Goal: Task Accomplishment & Management: Use online tool/utility

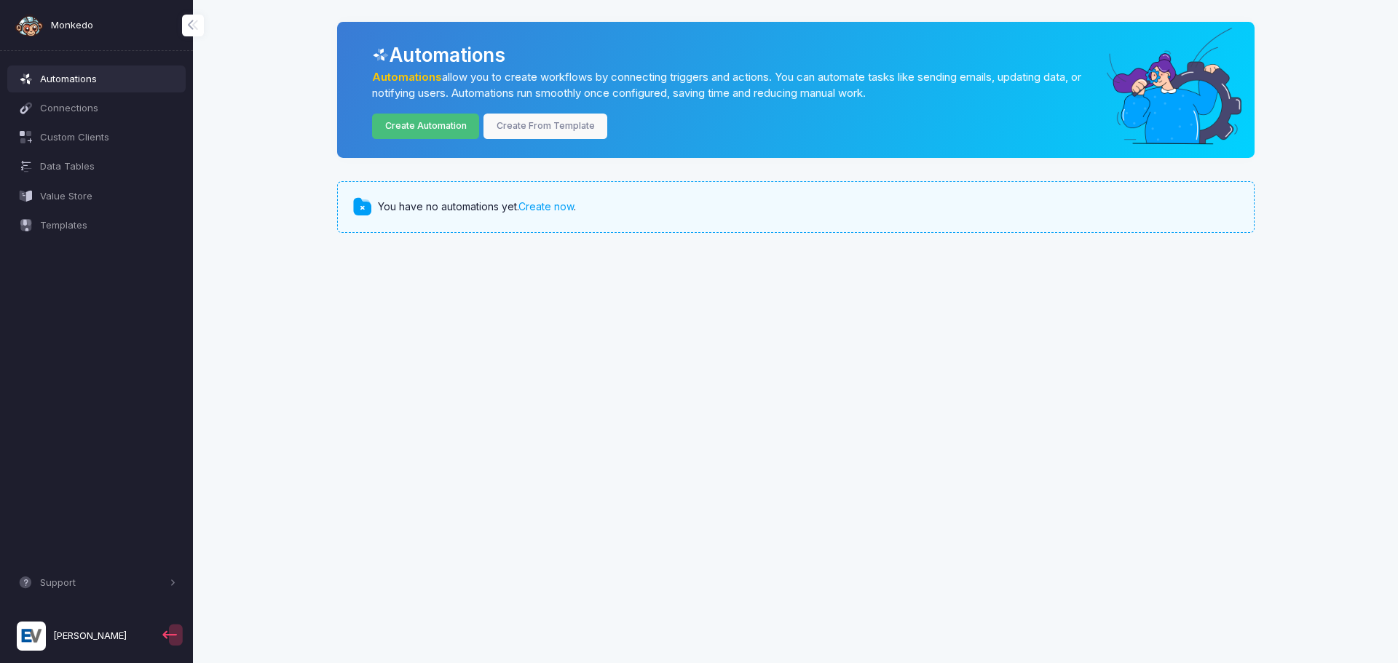
click at [452, 127] on link "Create Automation" at bounding box center [425, 126] width 107 height 25
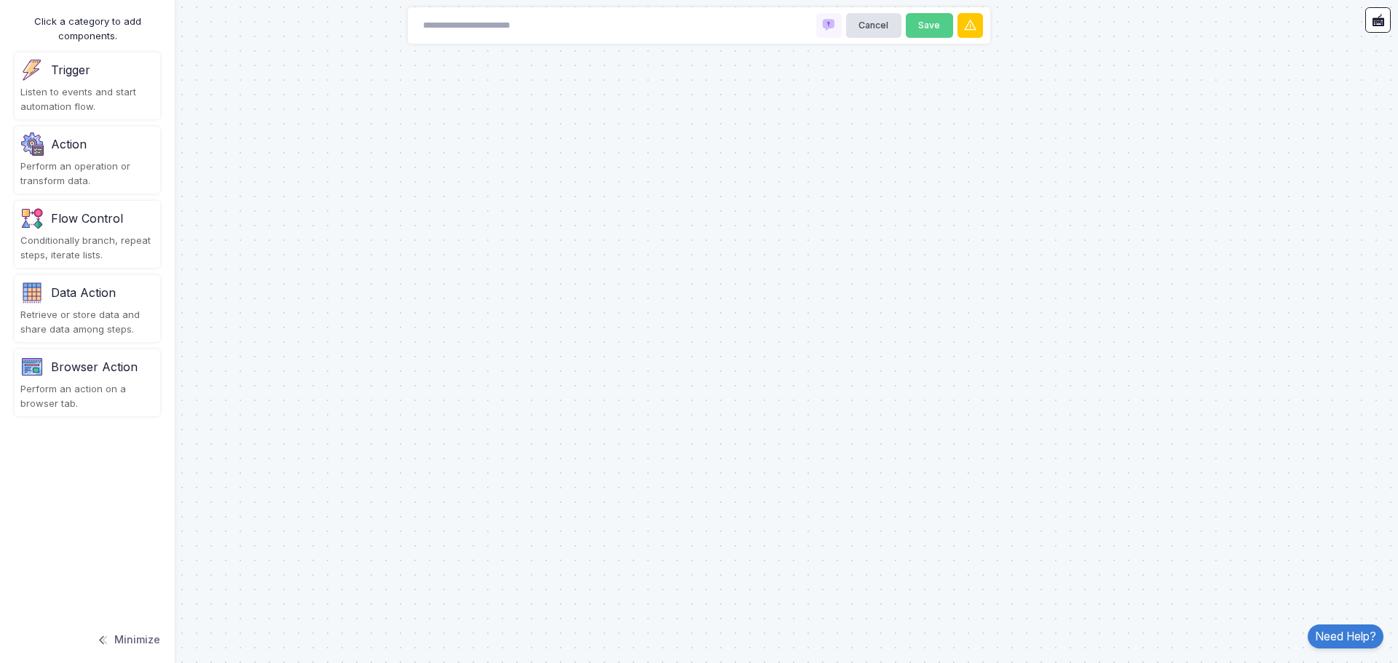
click at [144, 93] on div "Listen to events and start automation flow." at bounding box center [87, 99] width 134 height 28
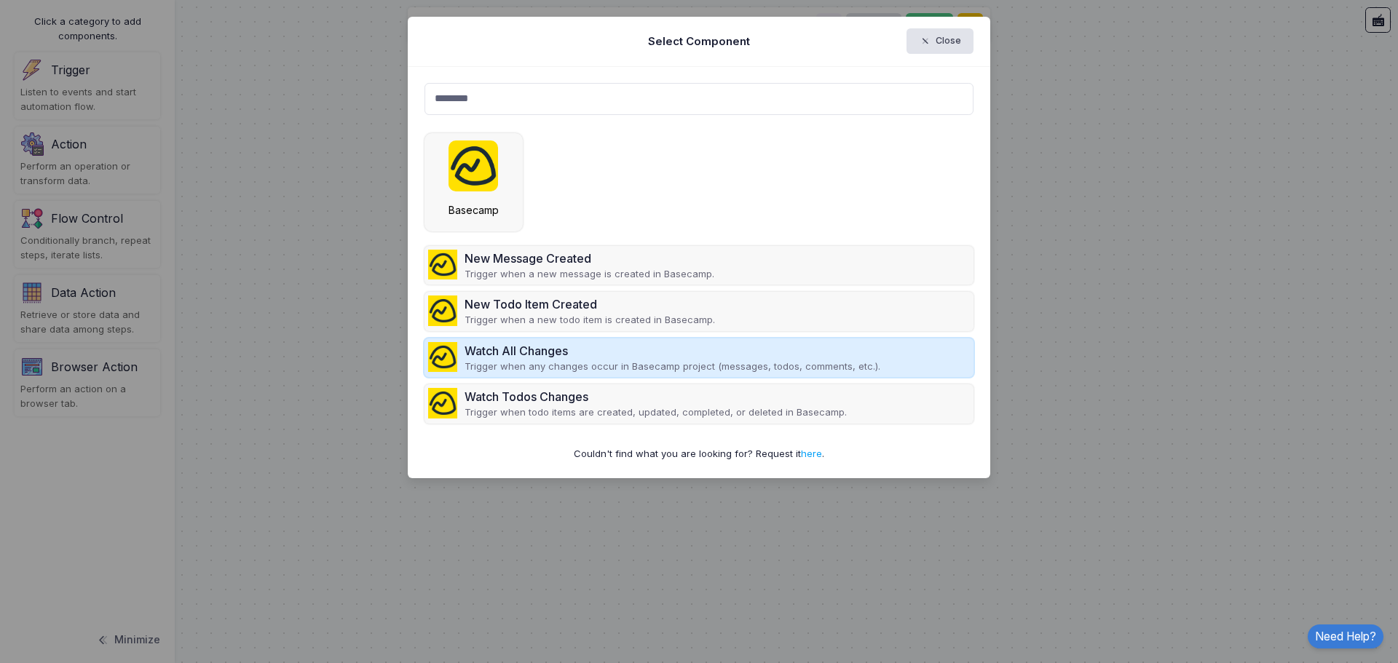
type input "********"
click at [651, 363] on p "Trigger when any changes occur in Basecamp project (messages, todos, comments, …" at bounding box center [673, 367] width 416 height 15
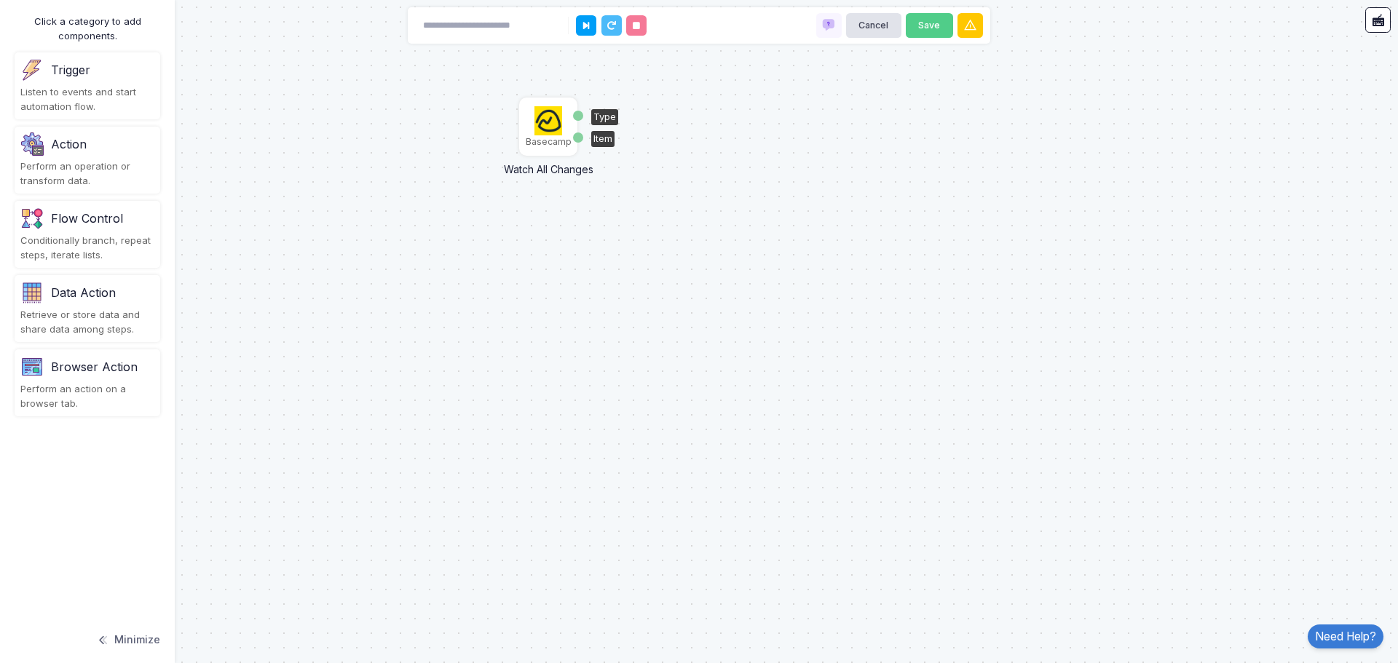
click at [548, 127] on img at bounding box center [548, 120] width 28 height 29
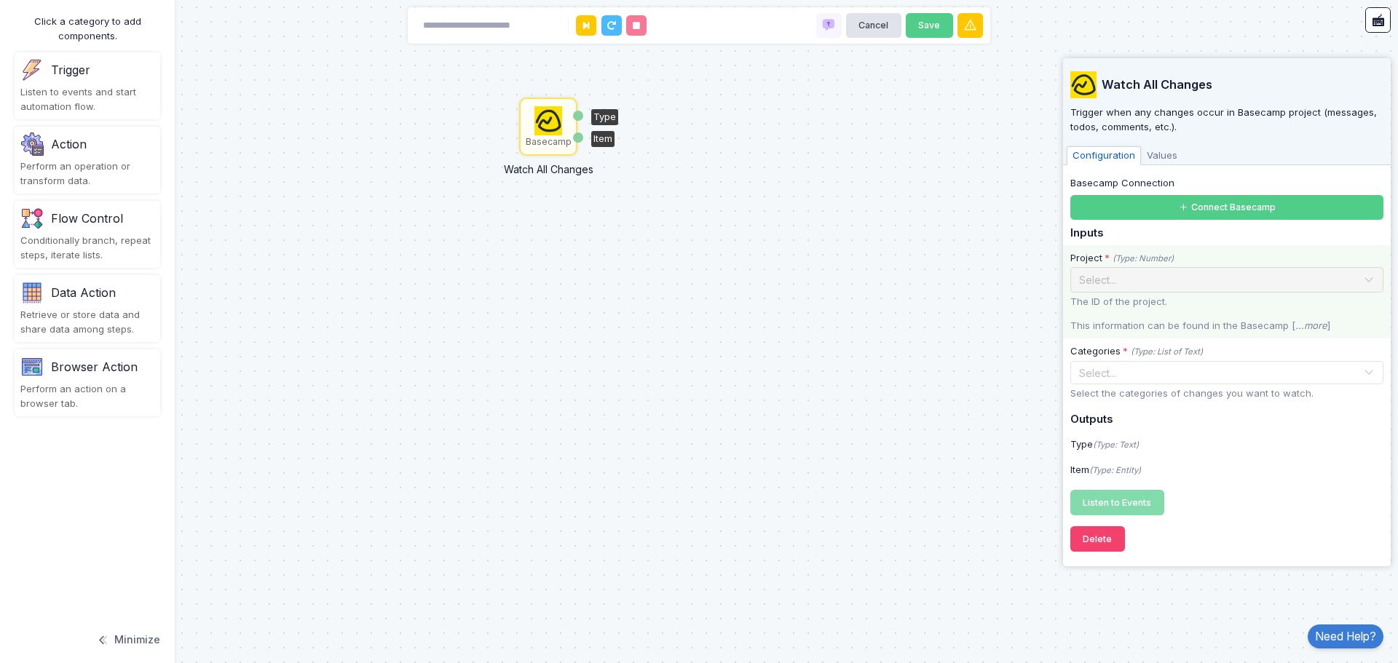
click at [1175, 292] on div "Select..." at bounding box center [1226, 279] width 313 height 25
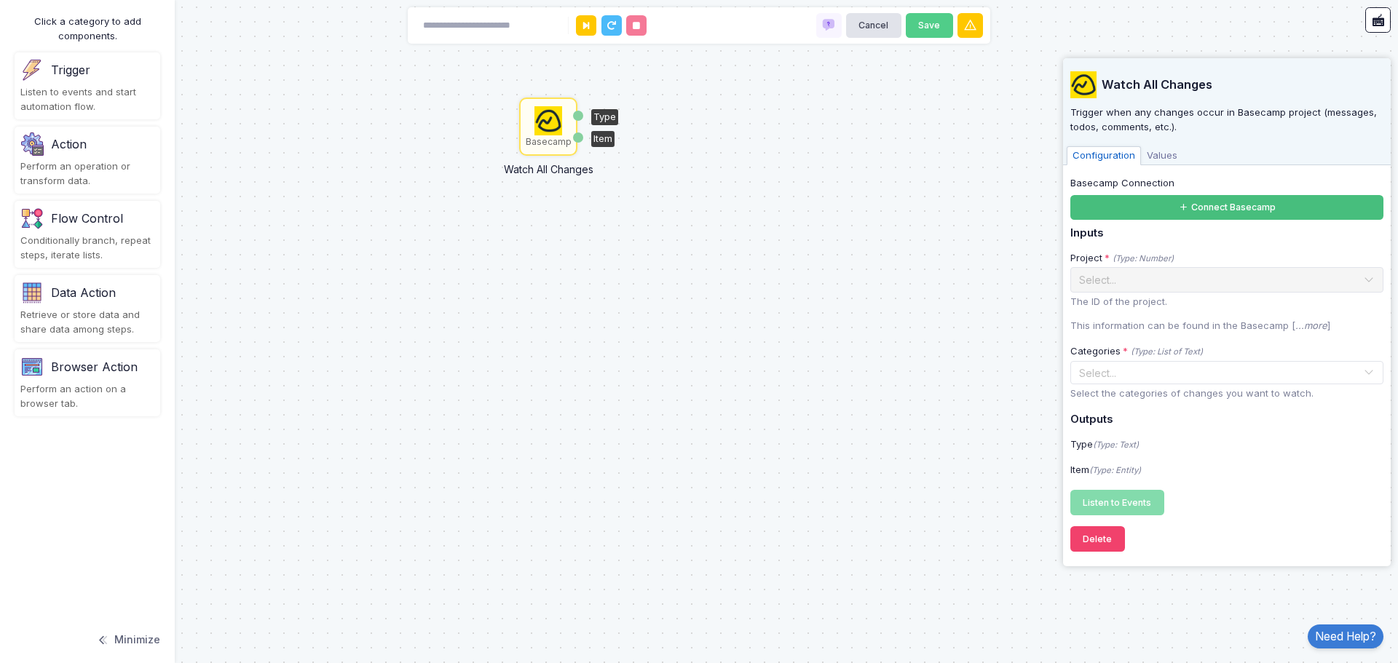
click at [1218, 208] on button "Connect Basecamp" at bounding box center [1226, 207] width 313 height 25
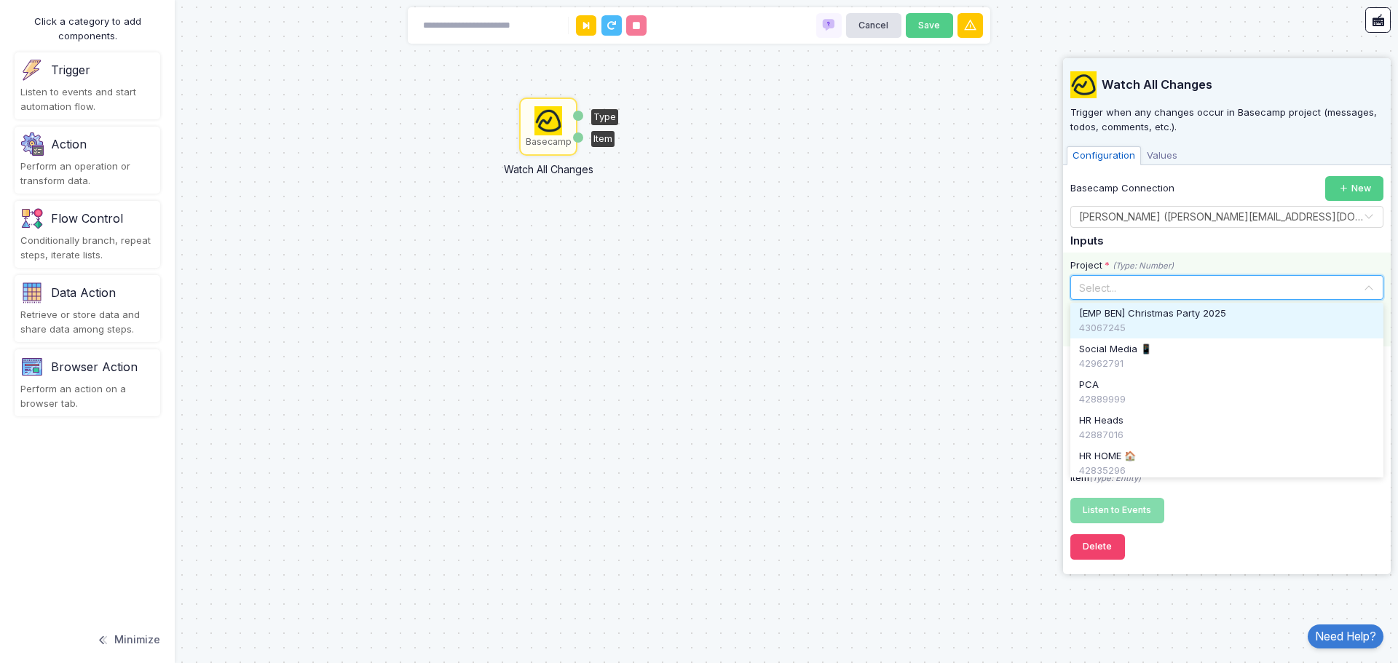
click at [1134, 289] on input "text" at bounding box center [1212, 287] width 268 height 16
paste input "*****"
type input "********"
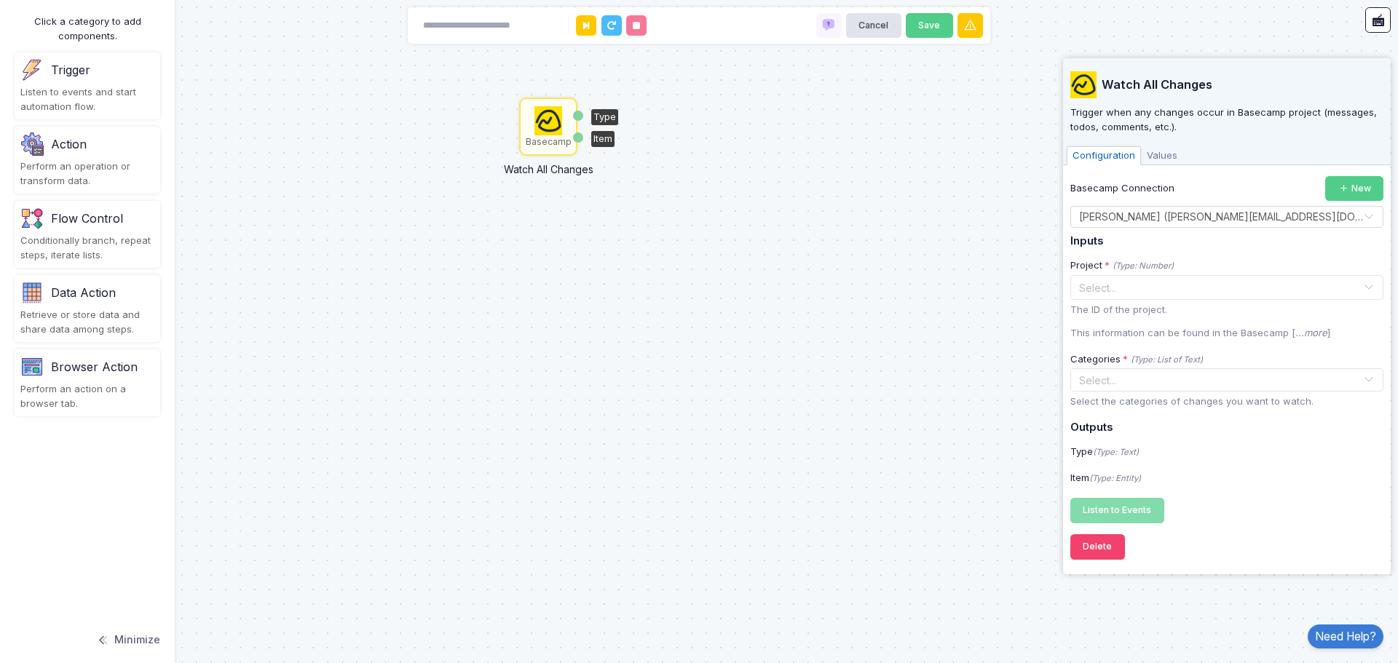
click at [1202, 252] on div "Basecamp Connection New Select Connection × [PERSON_NAME] ([PERSON_NAME][EMAIL_…" at bounding box center [1226, 349] width 313 height 347
click at [1156, 156] on span "Values" at bounding box center [1162, 155] width 42 height 19
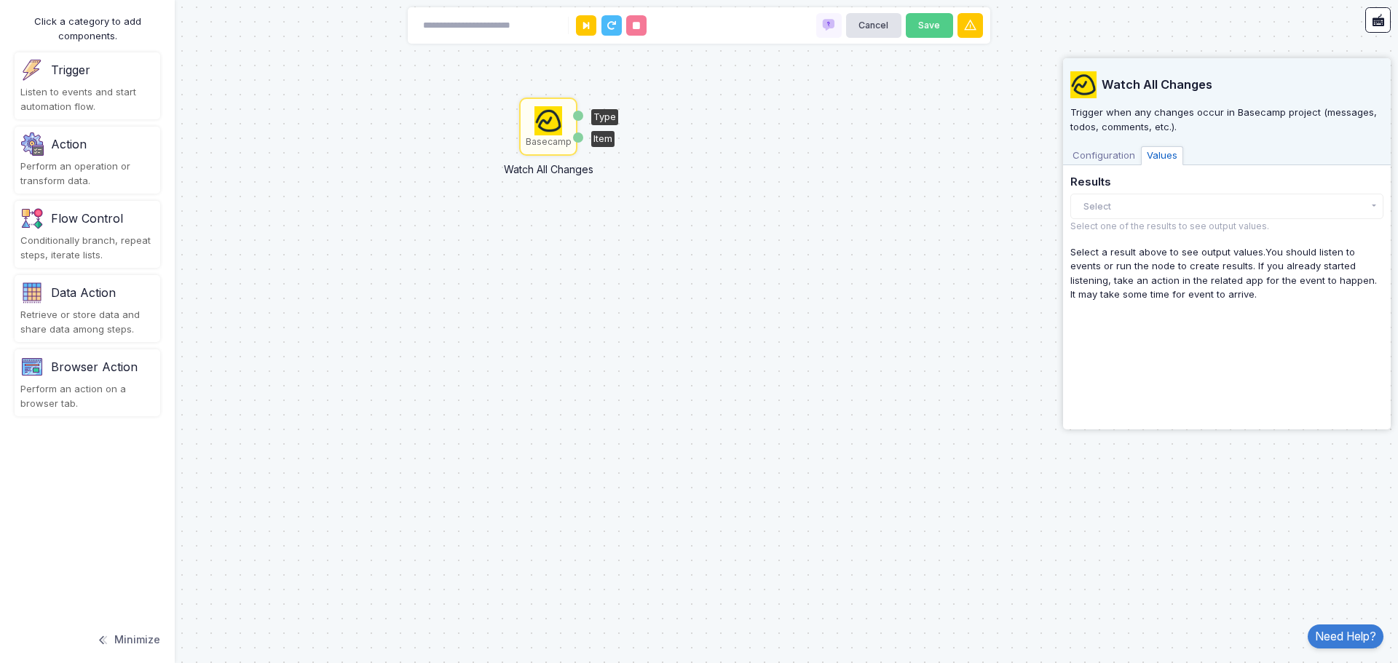
click at [1120, 151] on span "Configuration" at bounding box center [1104, 155] width 74 height 19
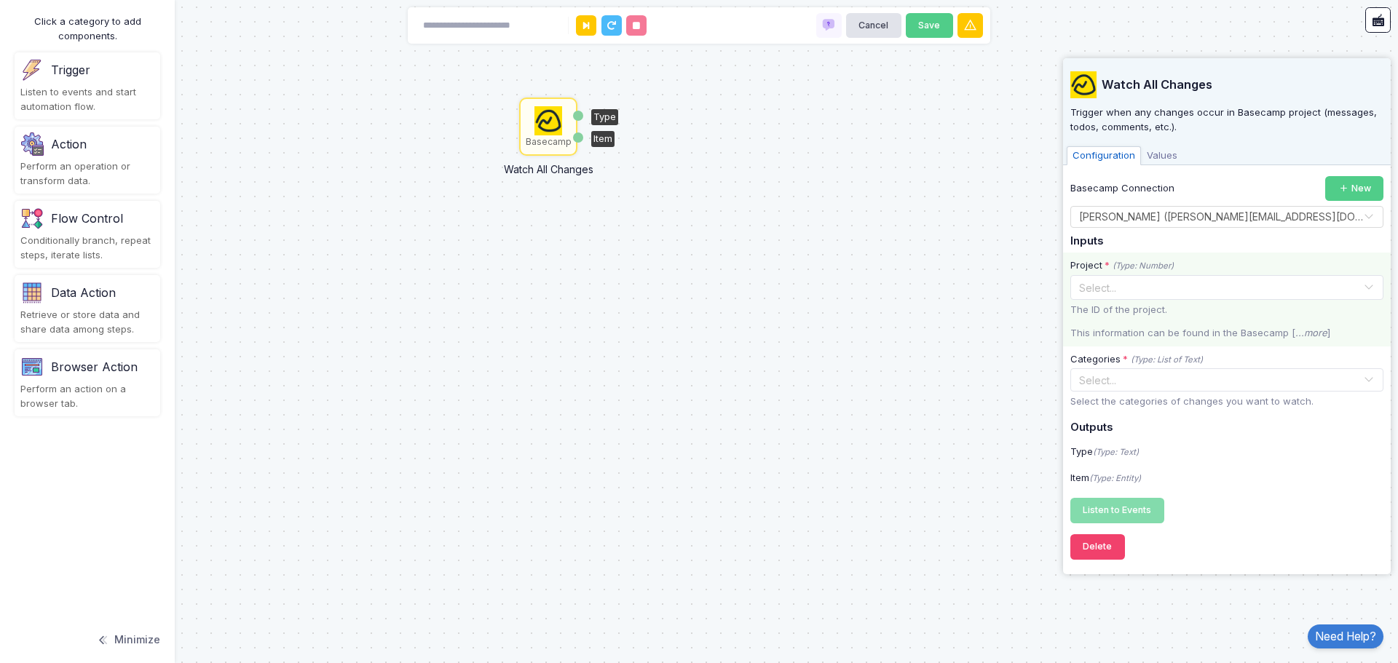
click at [1197, 289] on input "text" at bounding box center [1212, 287] width 268 height 16
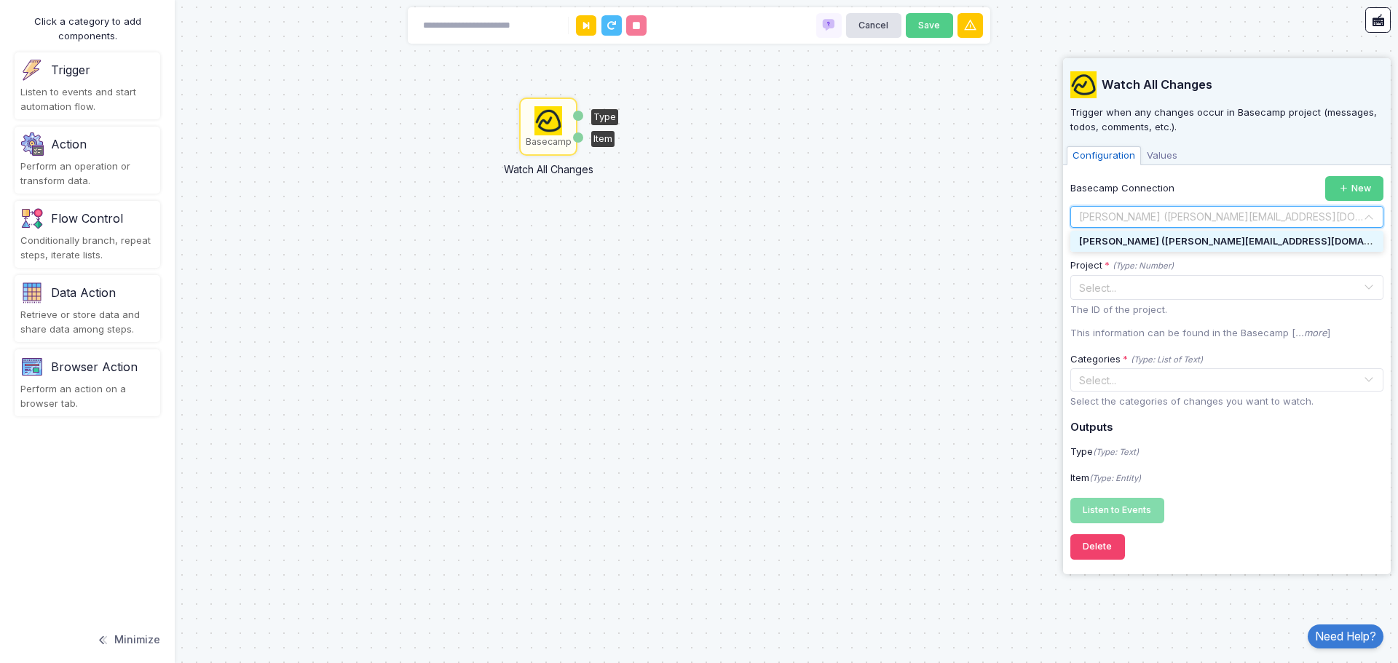
click at [1233, 224] on div "× Eduardo Valencia (e.valencia@gremcav.com)" at bounding box center [1221, 216] width 284 height 15
click at [1231, 240] on span "[PERSON_NAME] ([PERSON_NAME][EMAIL_ADDRESS][DOMAIN_NAME])" at bounding box center [1246, 241] width 335 height 12
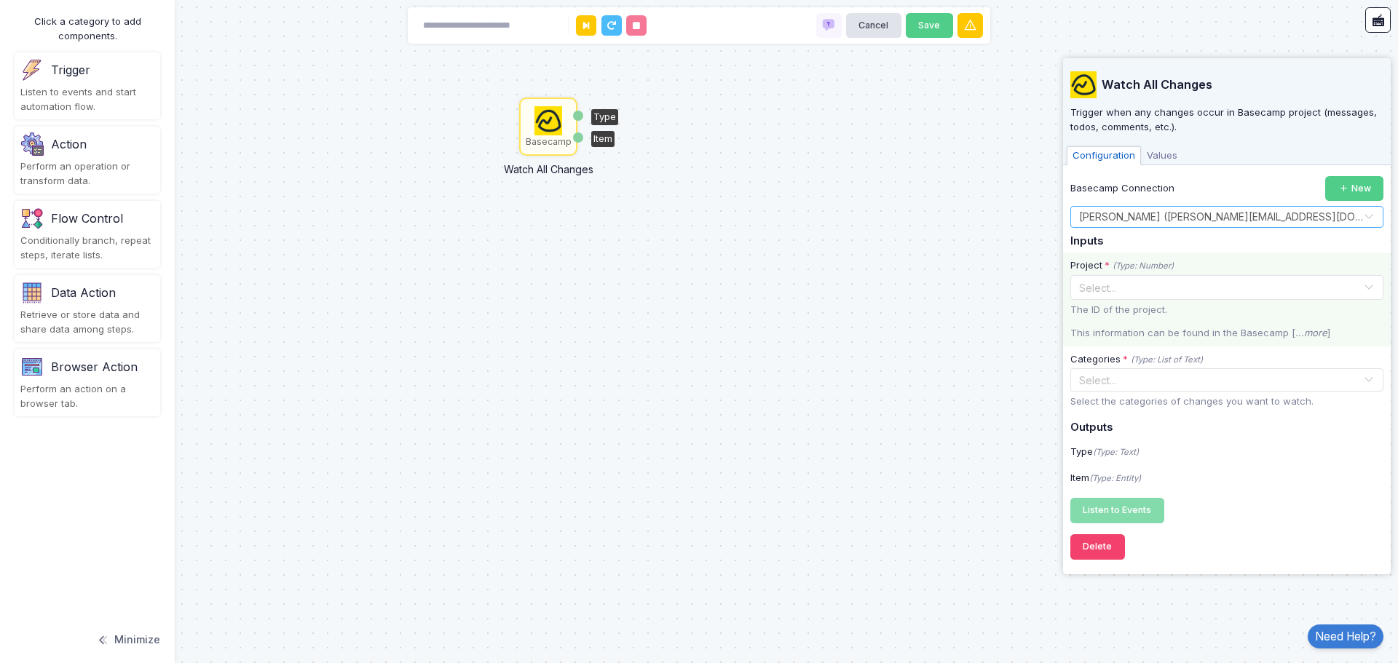
click at [1207, 279] on input "text" at bounding box center [1212, 287] width 268 height 16
click at [1200, 287] on input "text" at bounding box center [1212, 287] width 268 height 16
click at [1153, 336] on p "This information can be found in the Basecamp [ ...more ]" at bounding box center [1226, 333] width 313 height 15
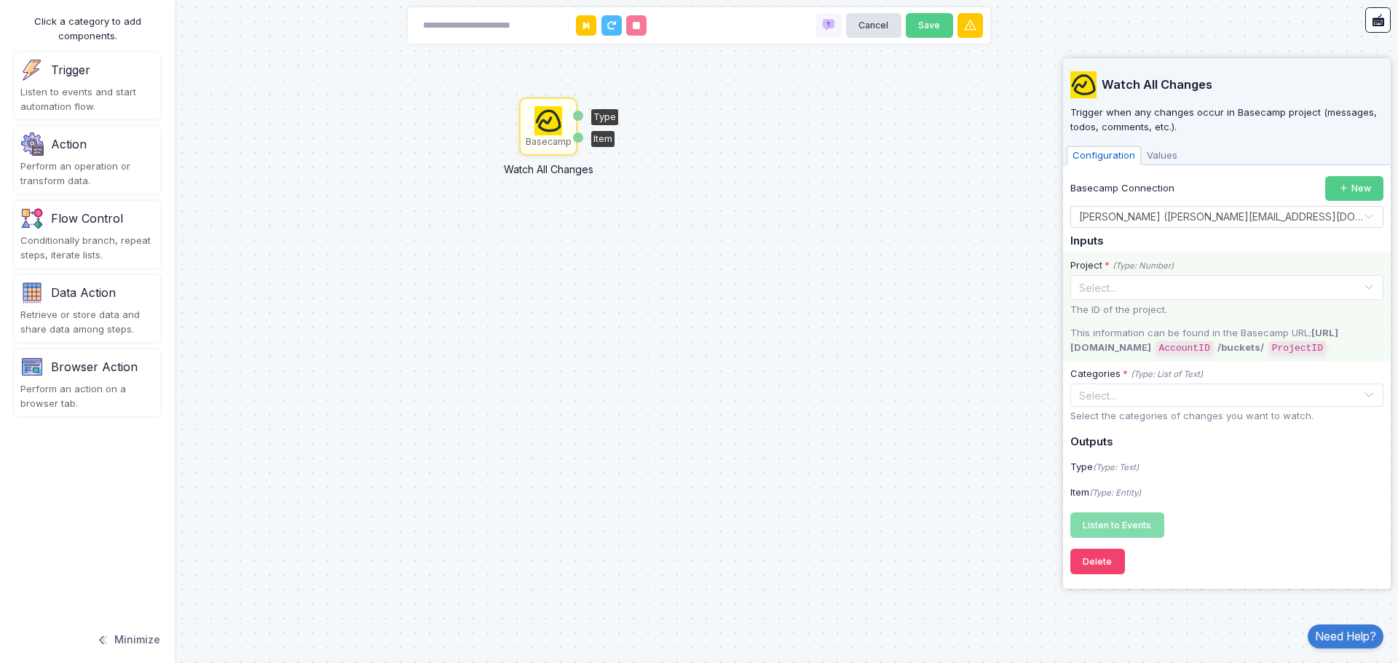
click at [1164, 283] on input "text" at bounding box center [1212, 287] width 268 height 16
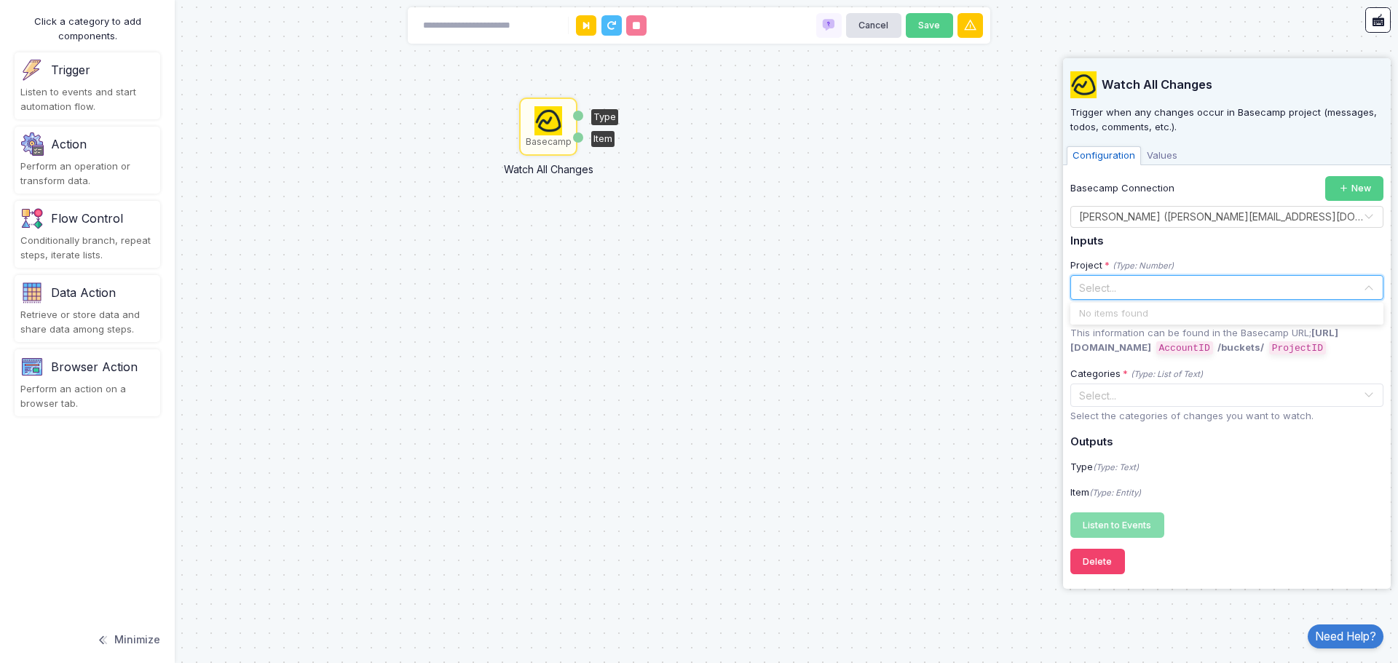
click at [1135, 336] on p "This information can be found in the Basecamp URL; https://3.basecamp.com/ Acco…" at bounding box center [1226, 340] width 313 height 29
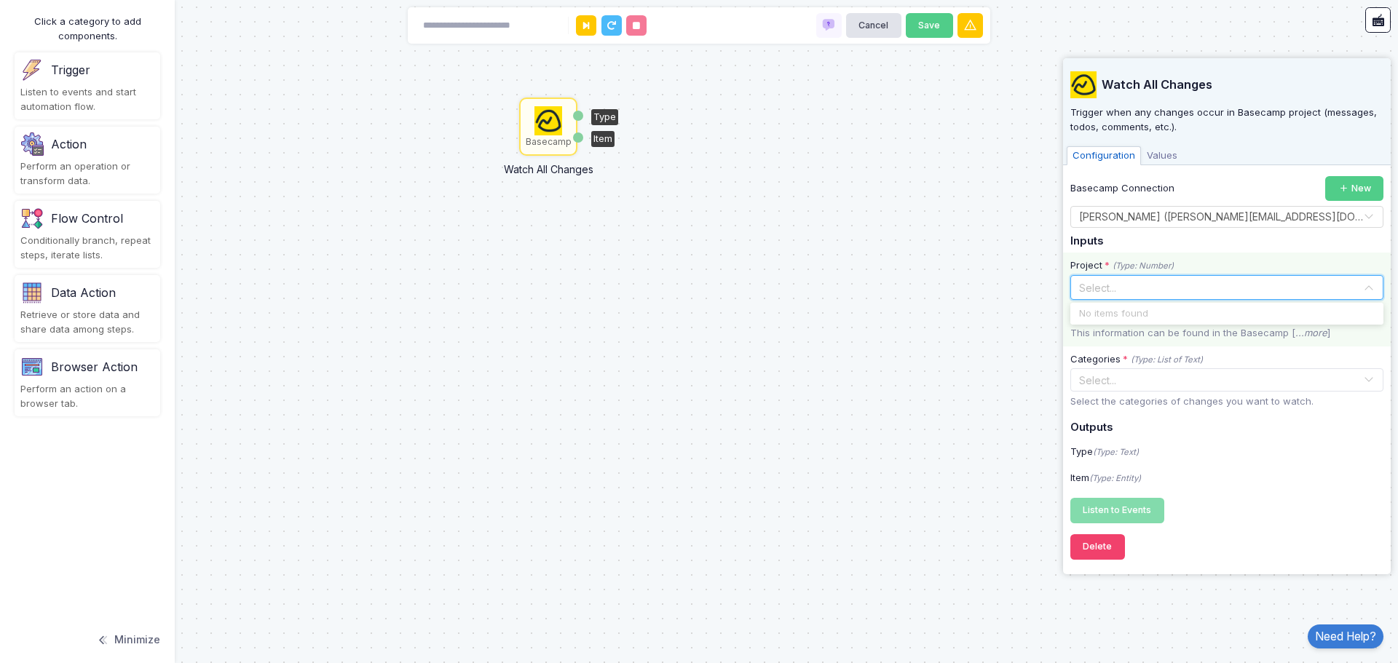
click at [1161, 291] on input "text" at bounding box center [1212, 287] width 268 height 16
click at [1151, 381] on input "text" at bounding box center [1219, 381] width 288 height 16
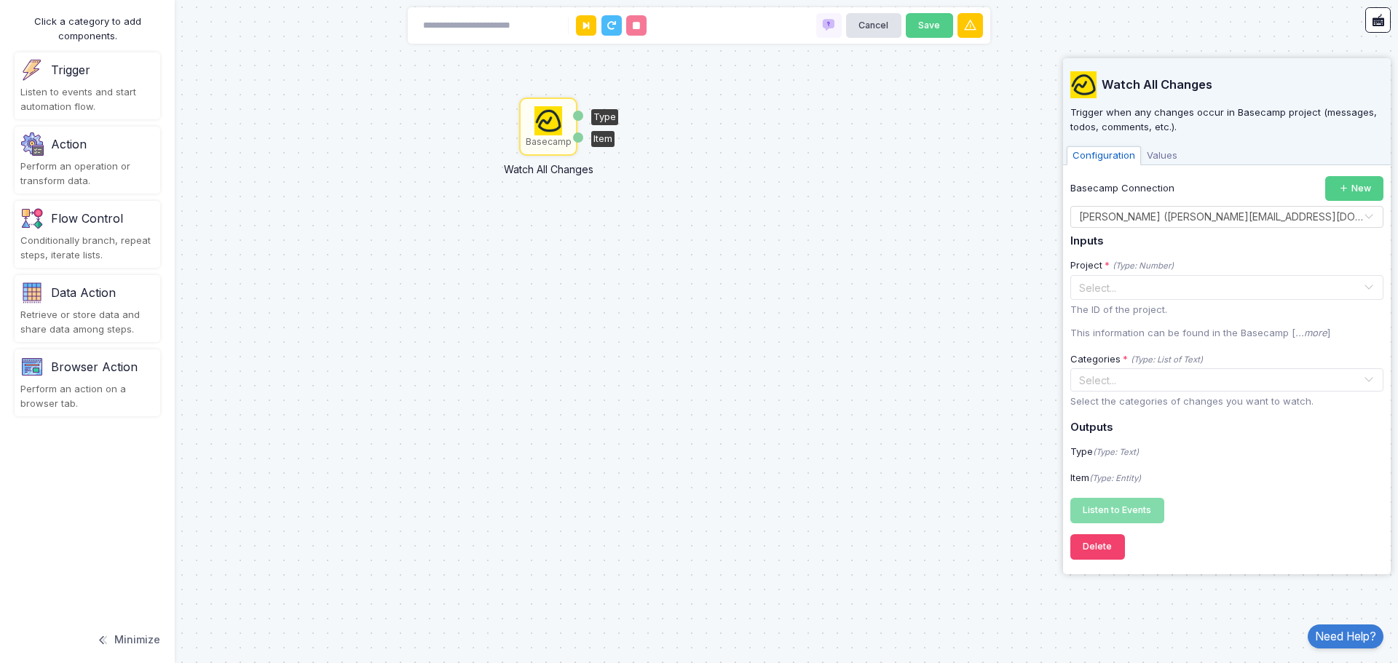
click at [965, 496] on div "Basecamp Watch All Changes Type Item" at bounding box center [699, 331] width 1398 height 663
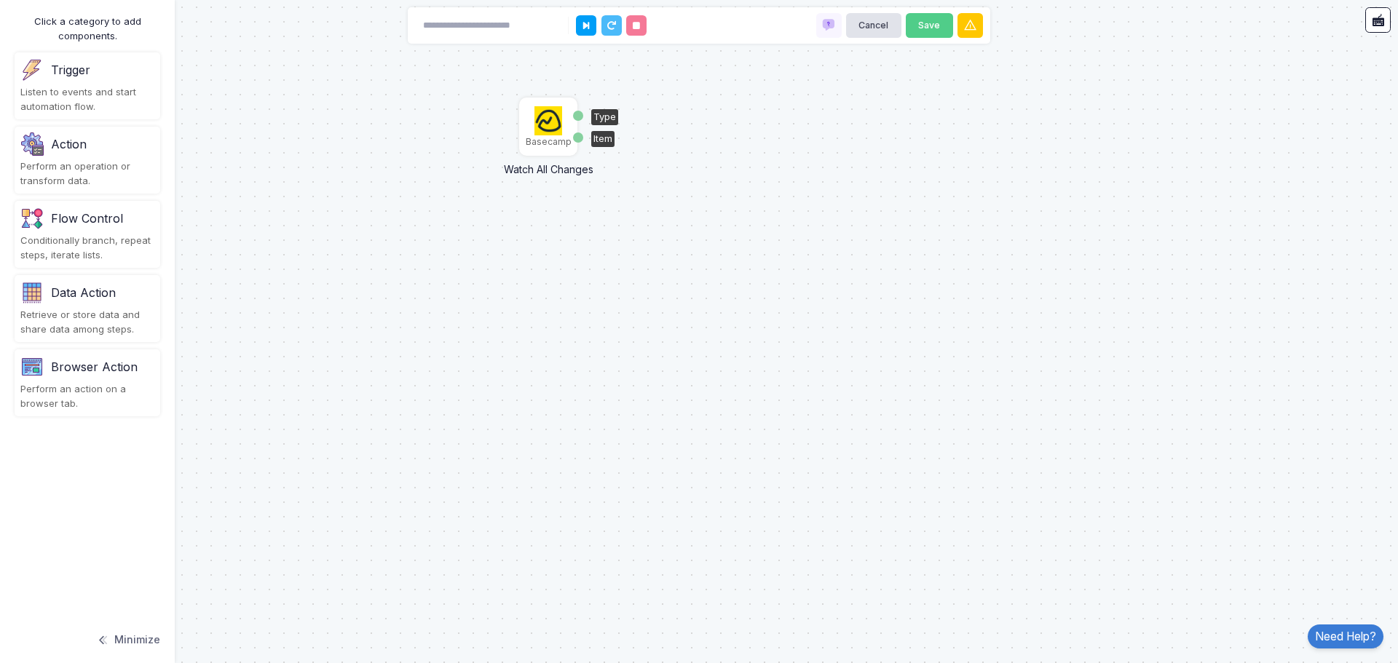
click at [545, 127] on img at bounding box center [548, 120] width 28 height 29
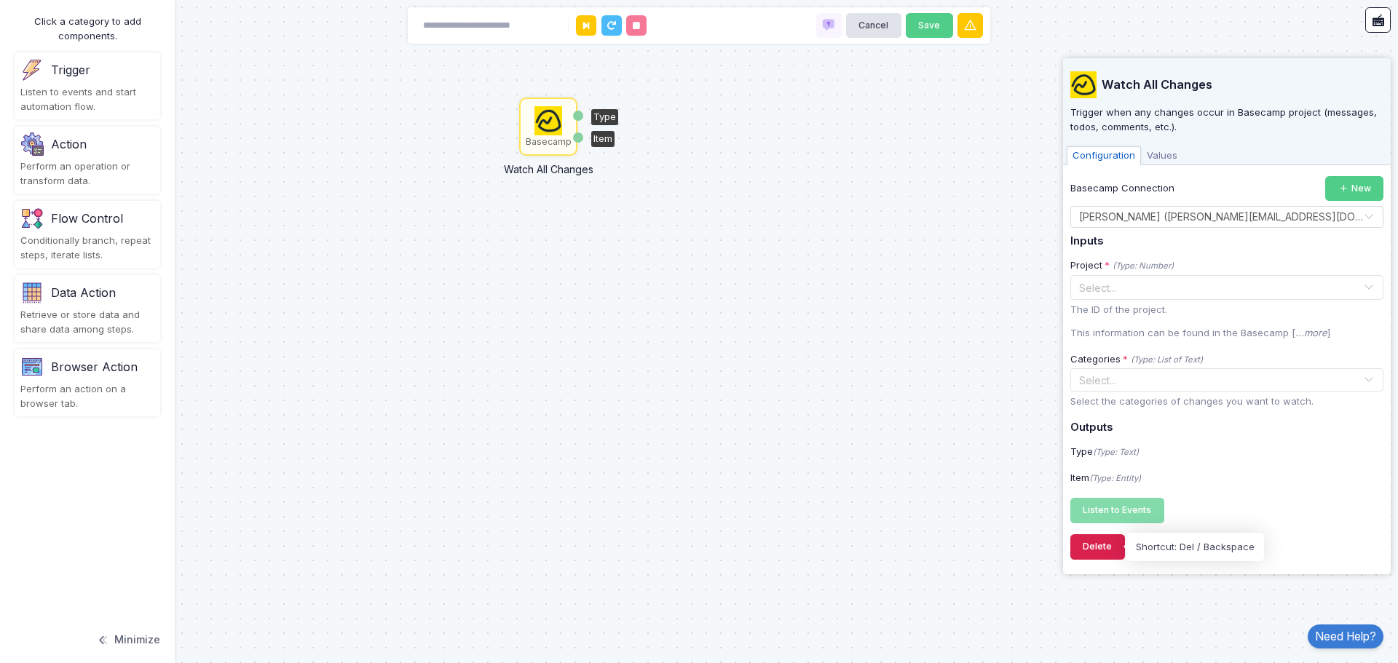
click at [1103, 548] on button "Delete" at bounding box center [1097, 546] width 55 height 25
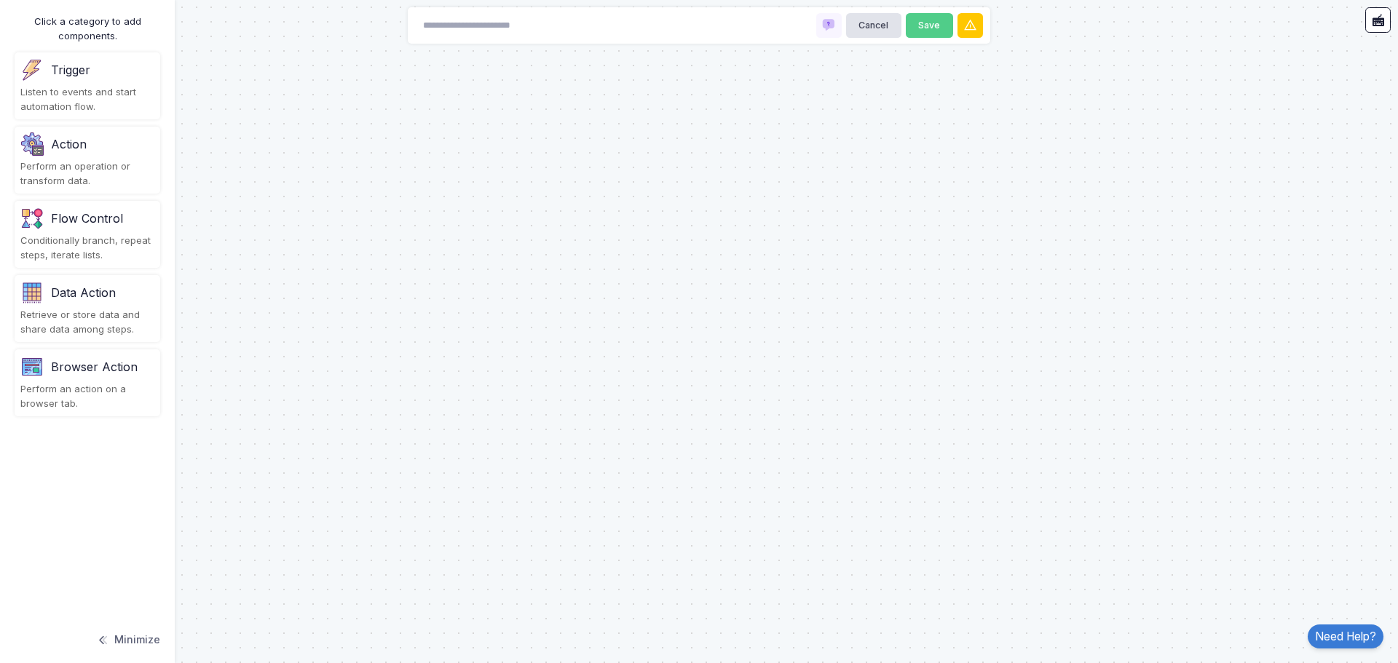
click at [566, 21] on div "Cancel Save" at bounding box center [699, 25] width 583 height 36
click at [508, 25] on input at bounding box center [488, 25] width 146 height 25
click at [82, 92] on div "Listen to events and start automation flow." at bounding box center [87, 99] width 134 height 28
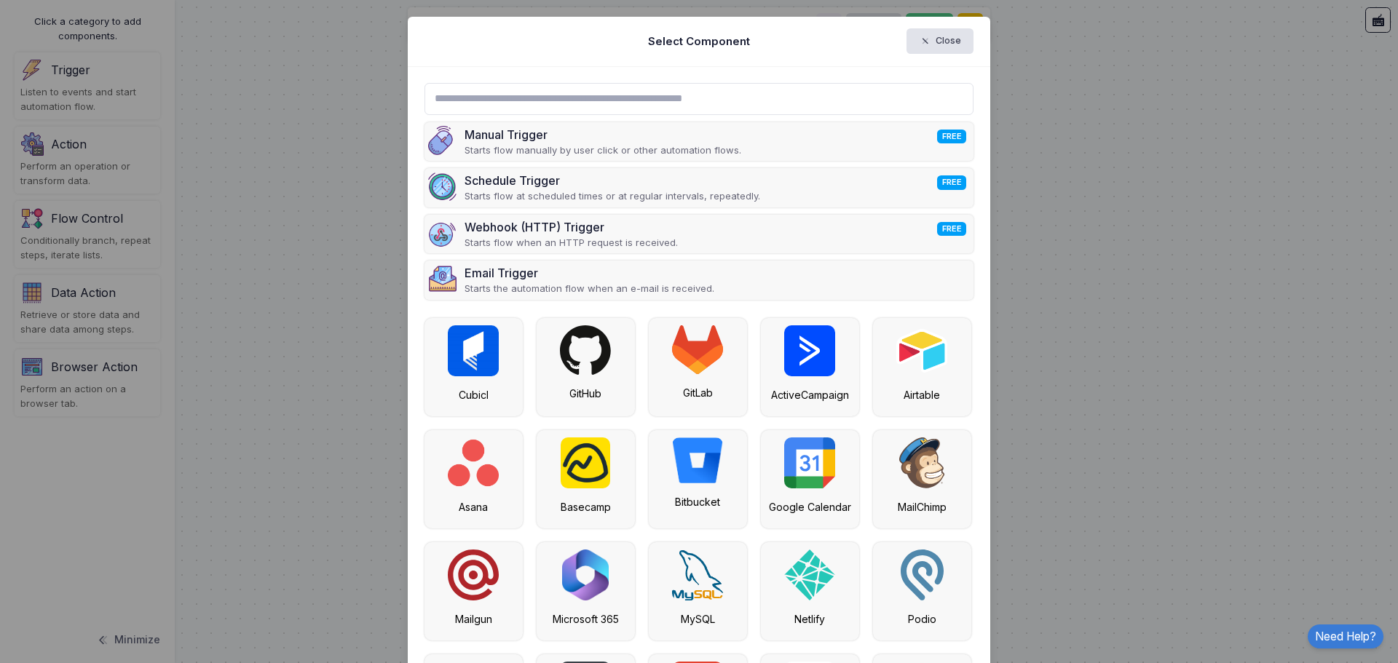
click at [596, 95] on input "text" at bounding box center [699, 99] width 550 height 32
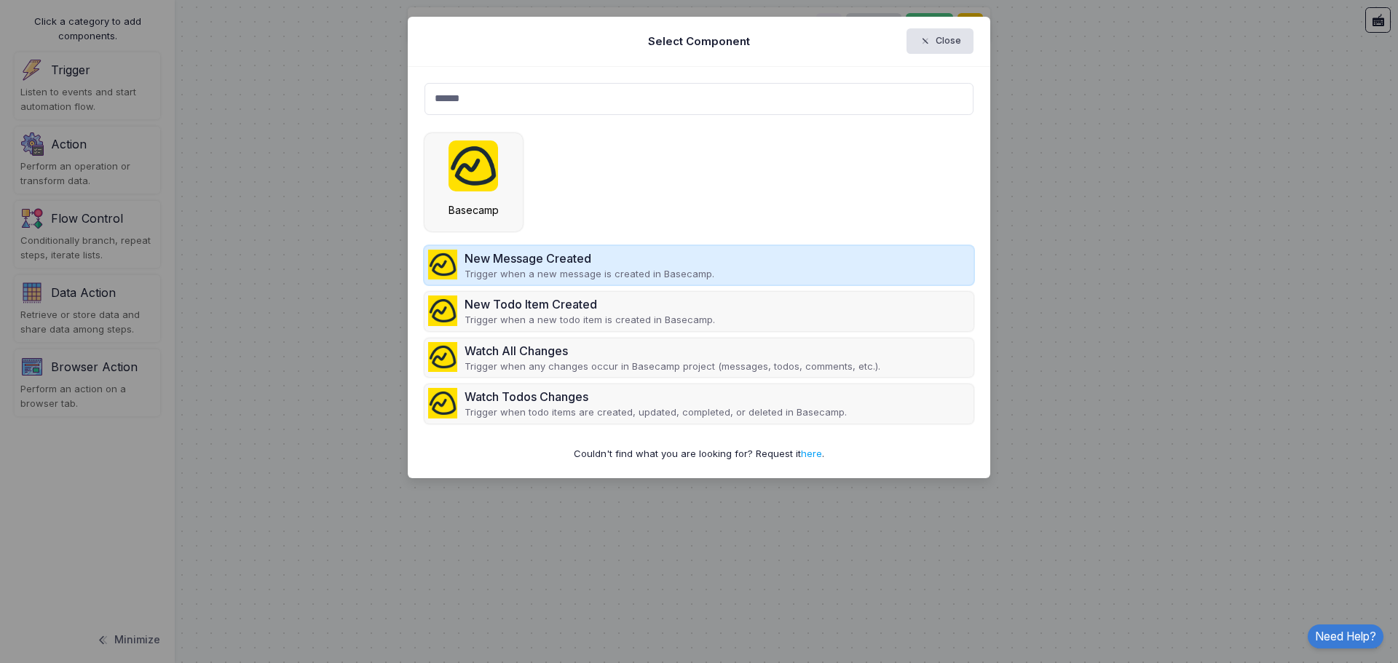
type input "******"
click at [615, 261] on div "New Message Created" at bounding box center [590, 258] width 250 height 17
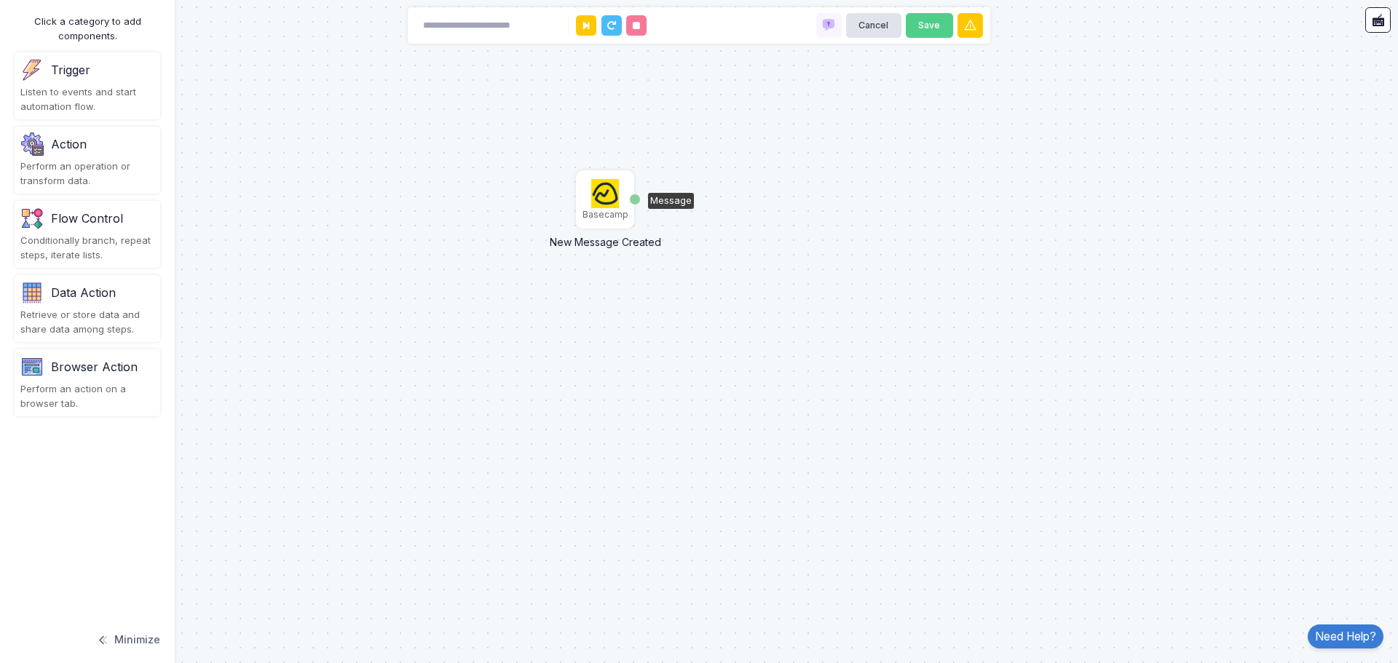
click at [605, 199] on img at bounding box center [605, 193] width 28 height 29
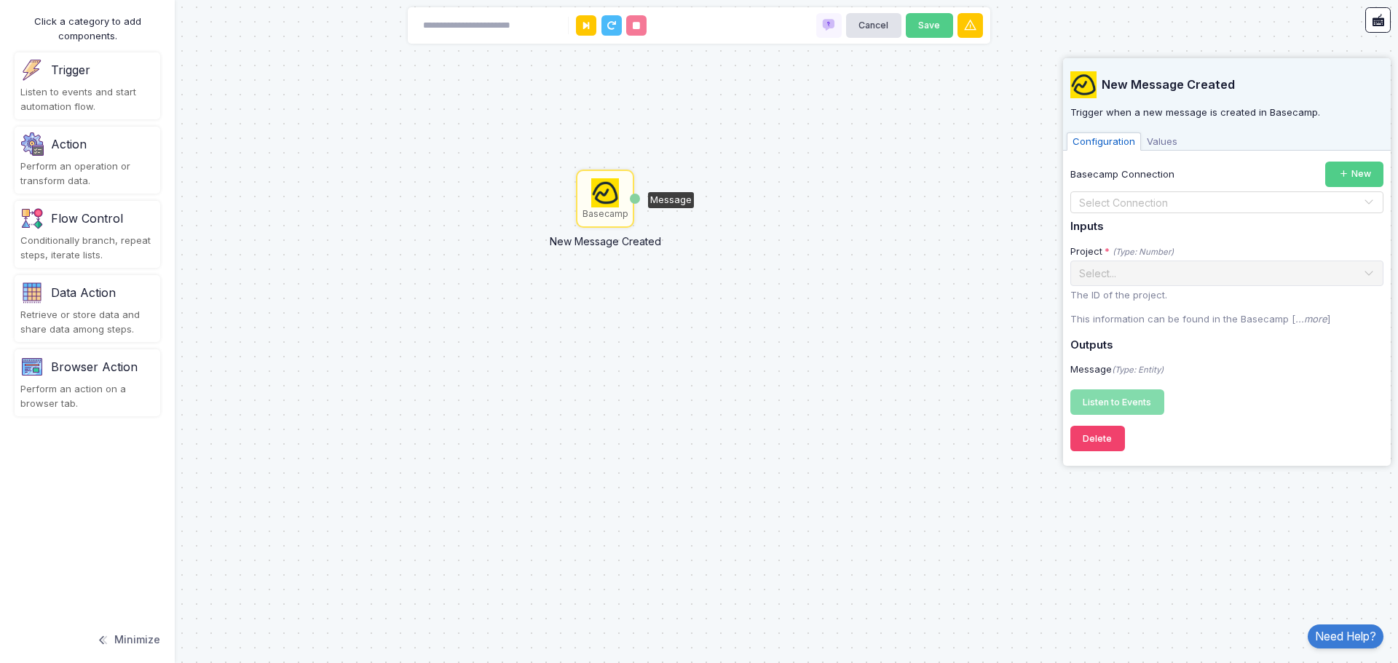
click at [1143, 212] on div "Select Connection" at bounding box center [1226, 202] width 313 height 22
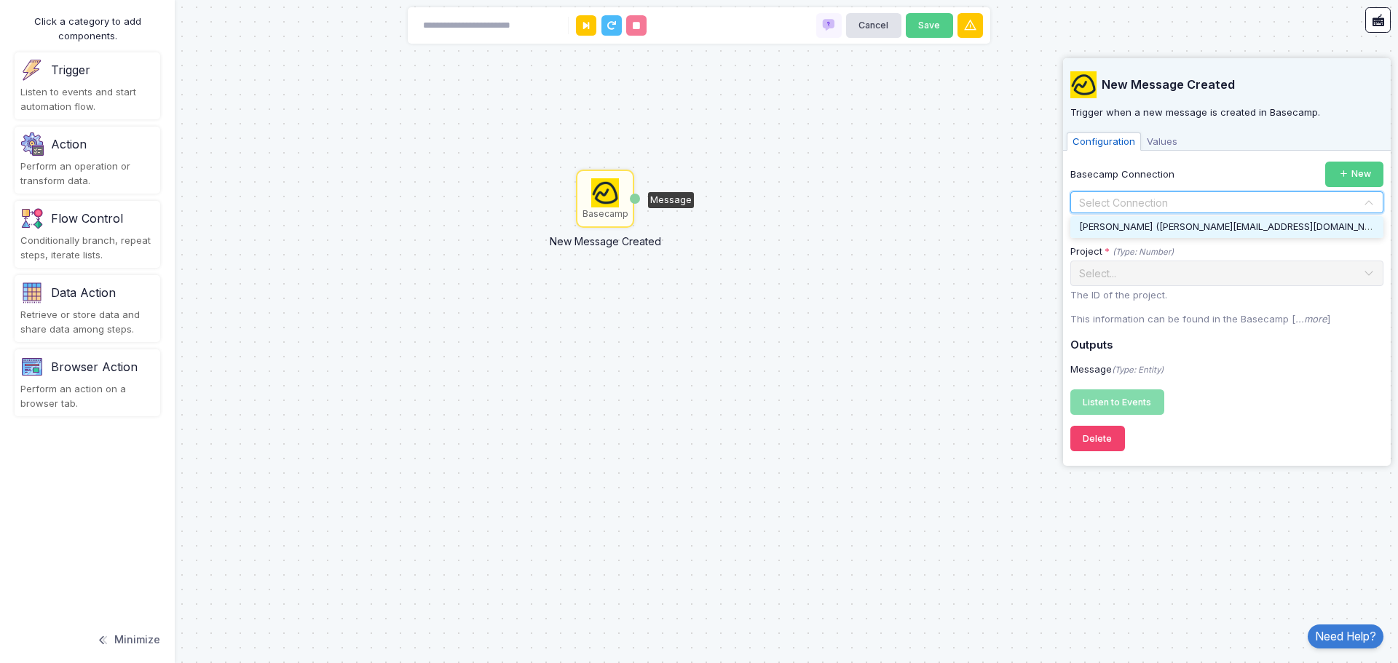
click at [1139, 229] on span "[PERSON_NAME] ([PERSON_NAME][EMAIL_ADDRESS][DOMAIN_NAME])" at bounding box center [1234, 227] width 311 height 12
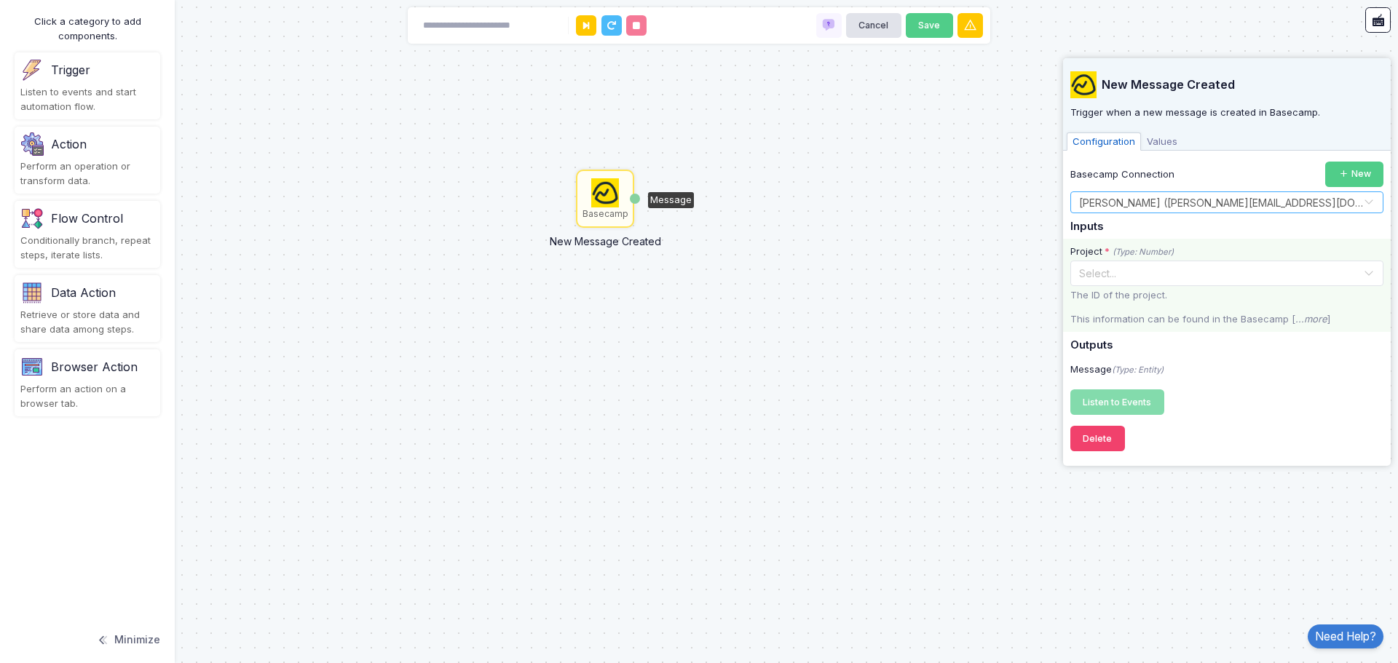
click at [1129, 274] on input "text" at bounding box center [1212, 272] width 268 height 16
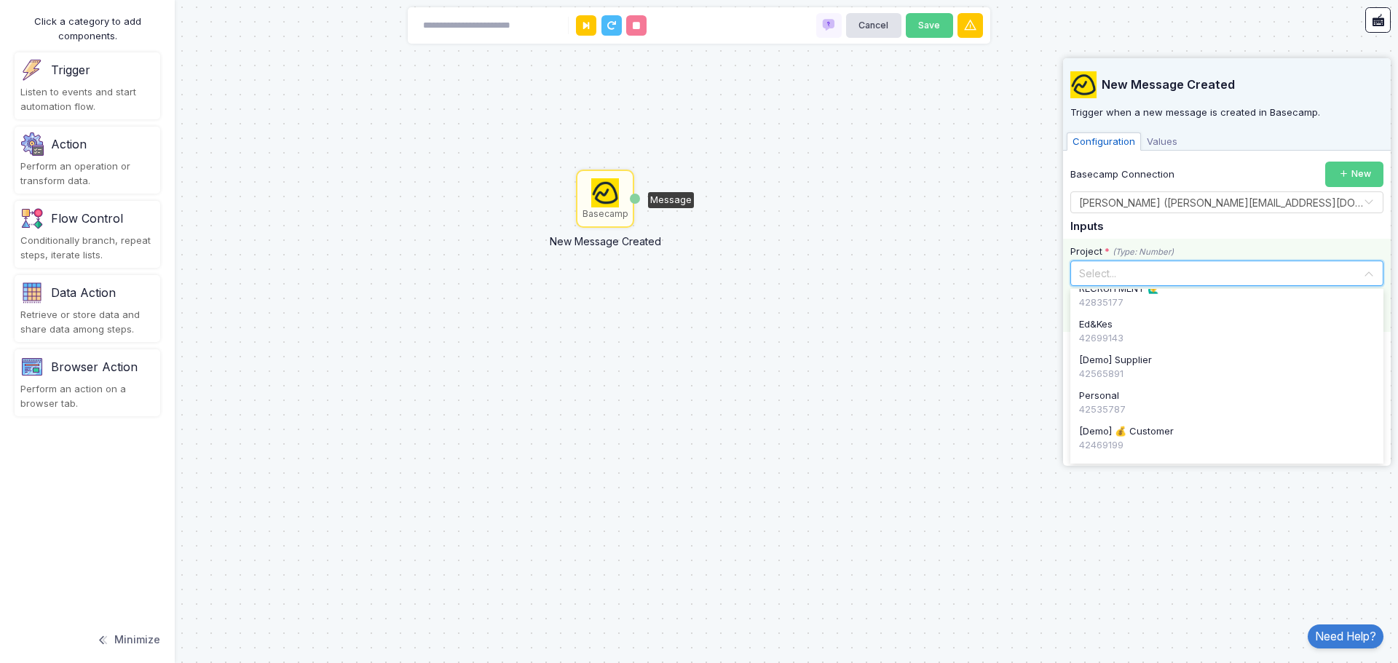
scroll to position [360, 0]
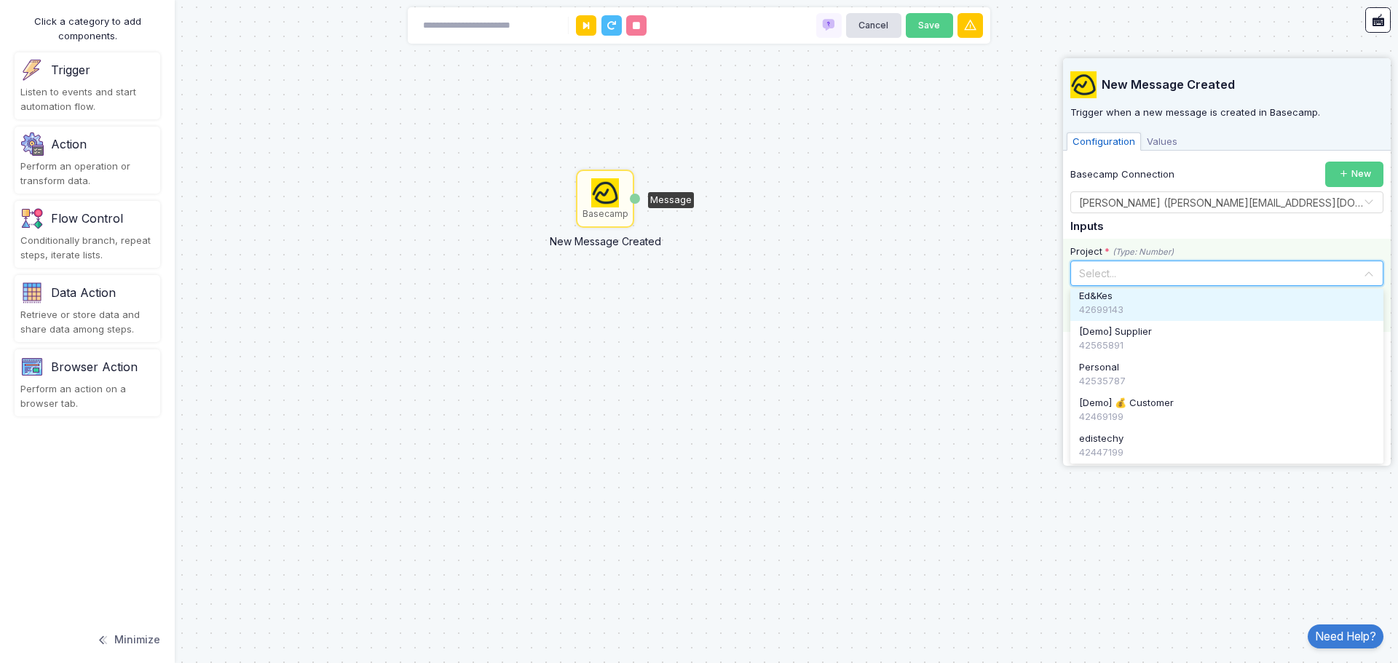
click at [1125, 270] on input "text" at bounding box center [1212, 272] width 268 height 16
paste input "********"
type input "********"
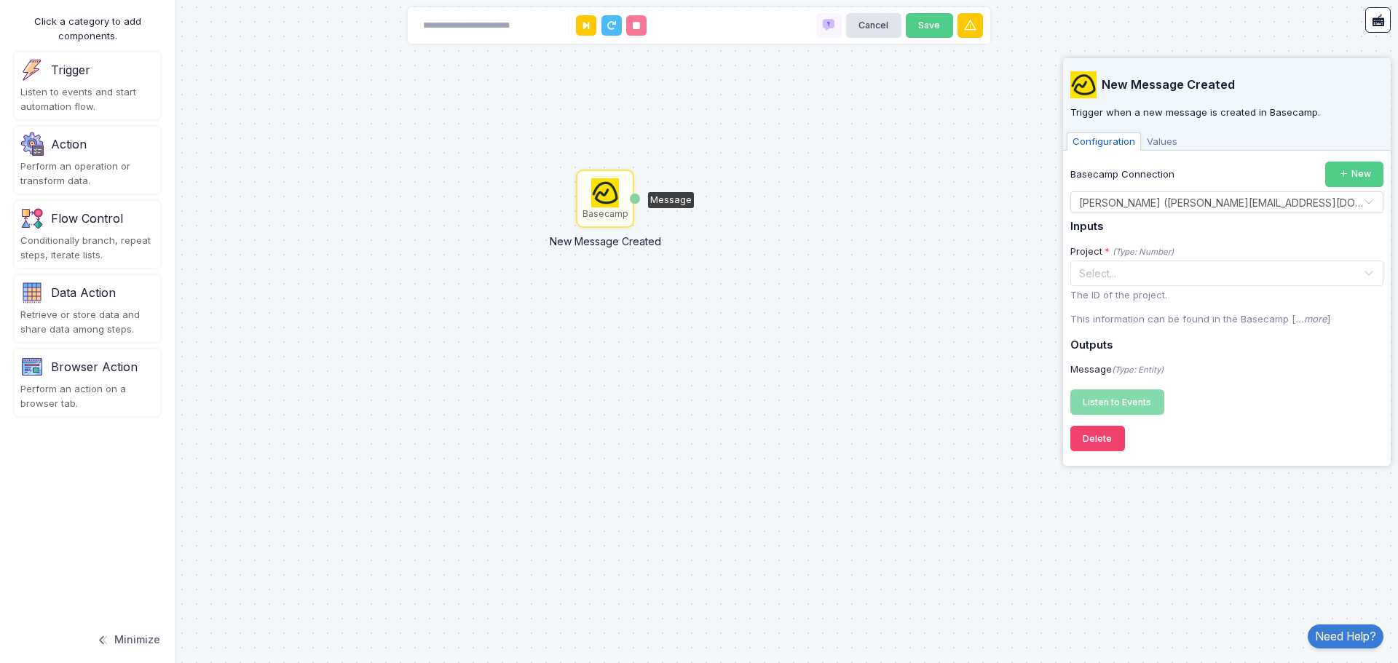
click at [1190, 347] on h5 "Outputs" at bounding box center [1226, 345] width 313 height 13
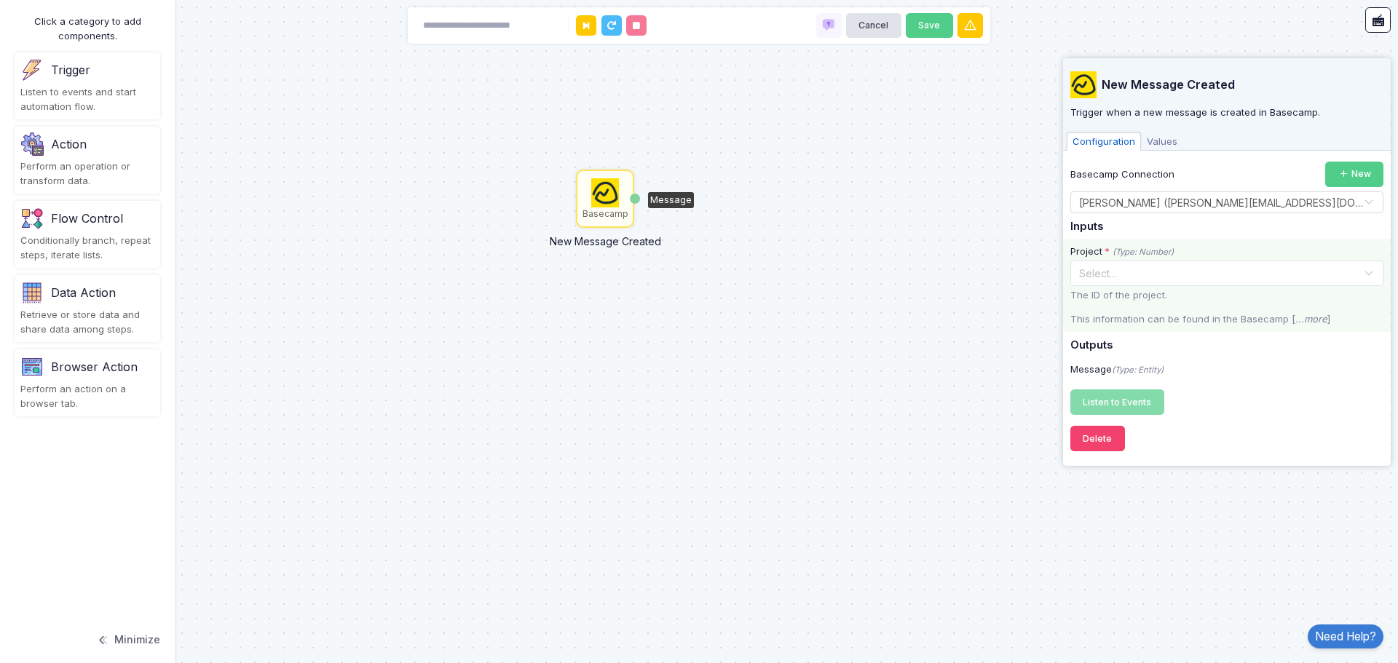
click at [1322, 322] on p "This information can be found in the Basecamp [ ...more ]" at bounding box center [1226, 319] width 313 height 15
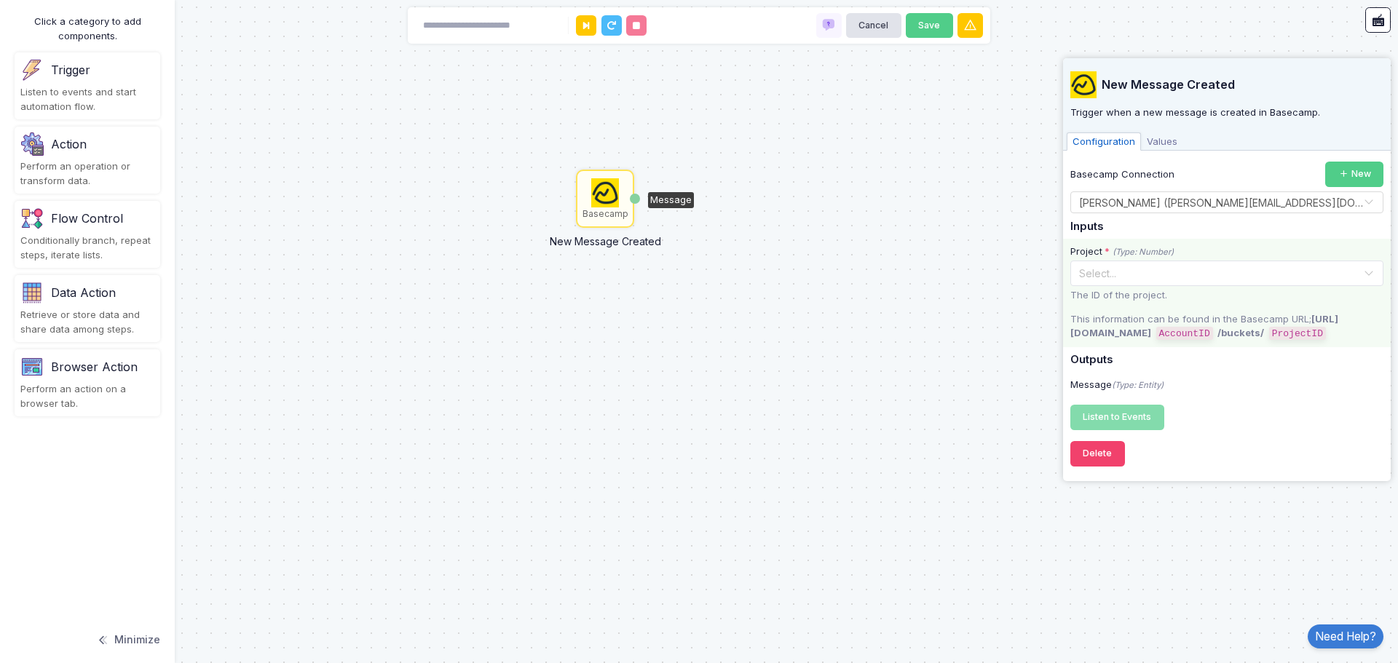
click at [1098, 273] on input "text" at bounding box center [1212, 272] width 268 height 16
paste input "*******"
type input "*******"
click at [1190, 240] on div "Project * (Type: Number) Select... No items found The ID of the project. This i…" at bounding box center [1227, 293] width 328 height 108
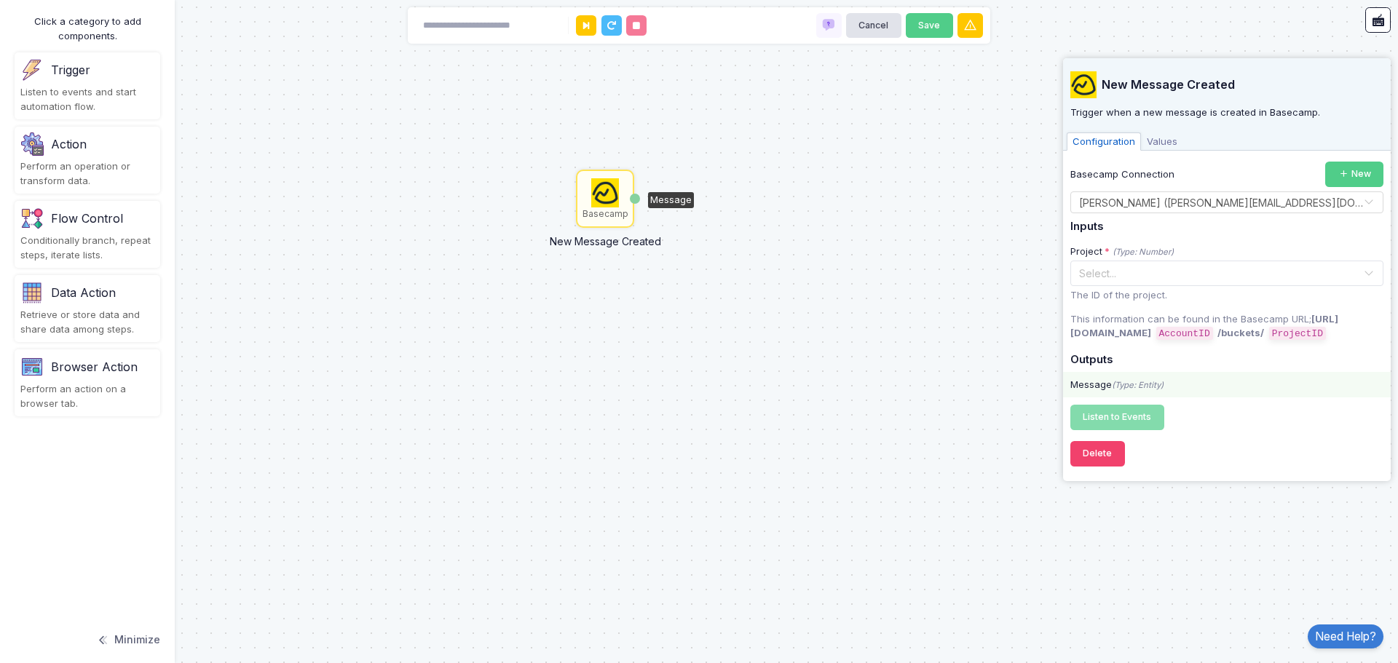
click at [1123, 387] on icon "(Type: Entity)" at bounding box center [1138, 385] width 52 height 10
click at [1151, 137] on span "Values" at bounding box center [1162, 142] width 42 height 19
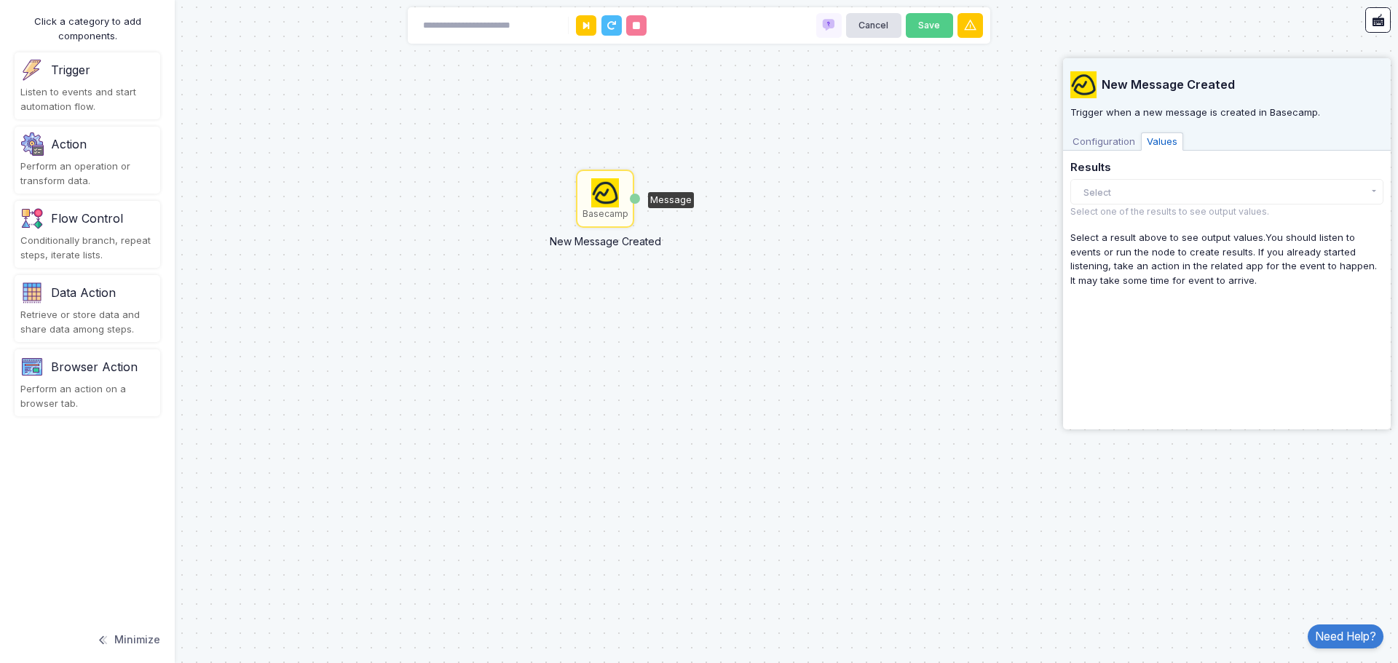
click at [1100, 139] on span "Configuration" at bounding box center [1104, 142] width 74 height 19
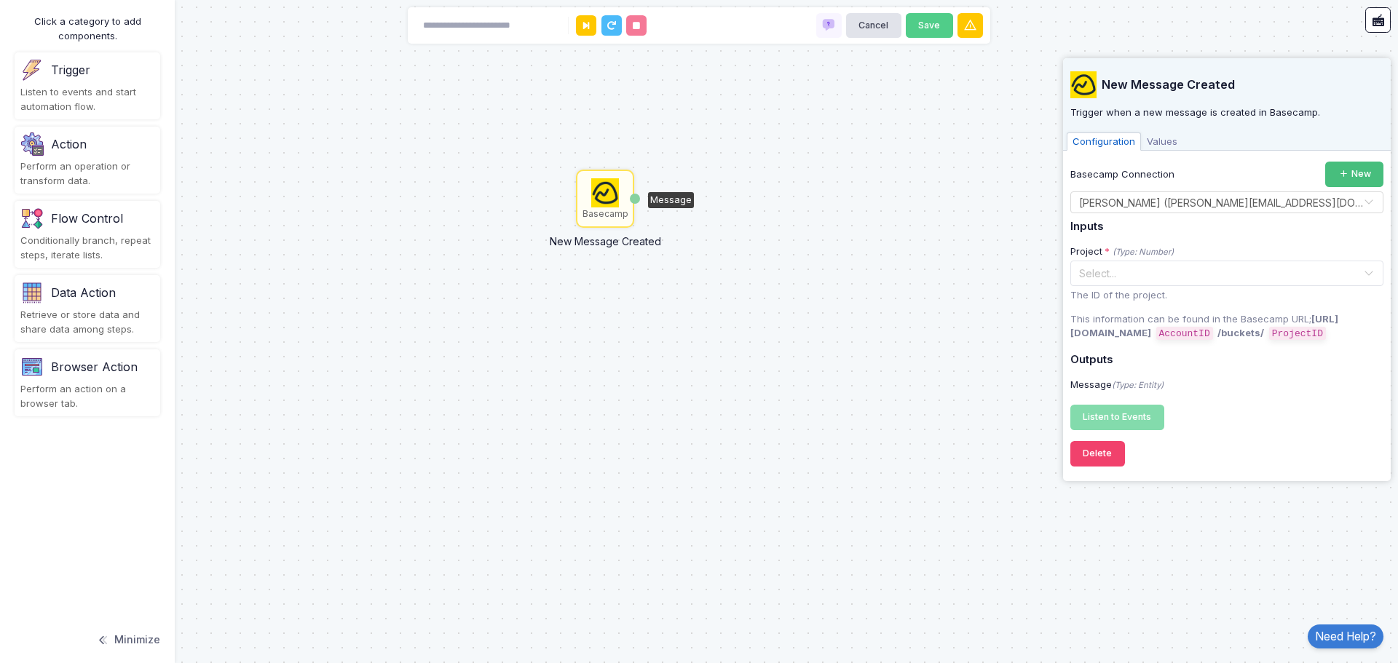
click at [1361, 181] on button "New" at bounding box center [1354, 174] width 58 height 25
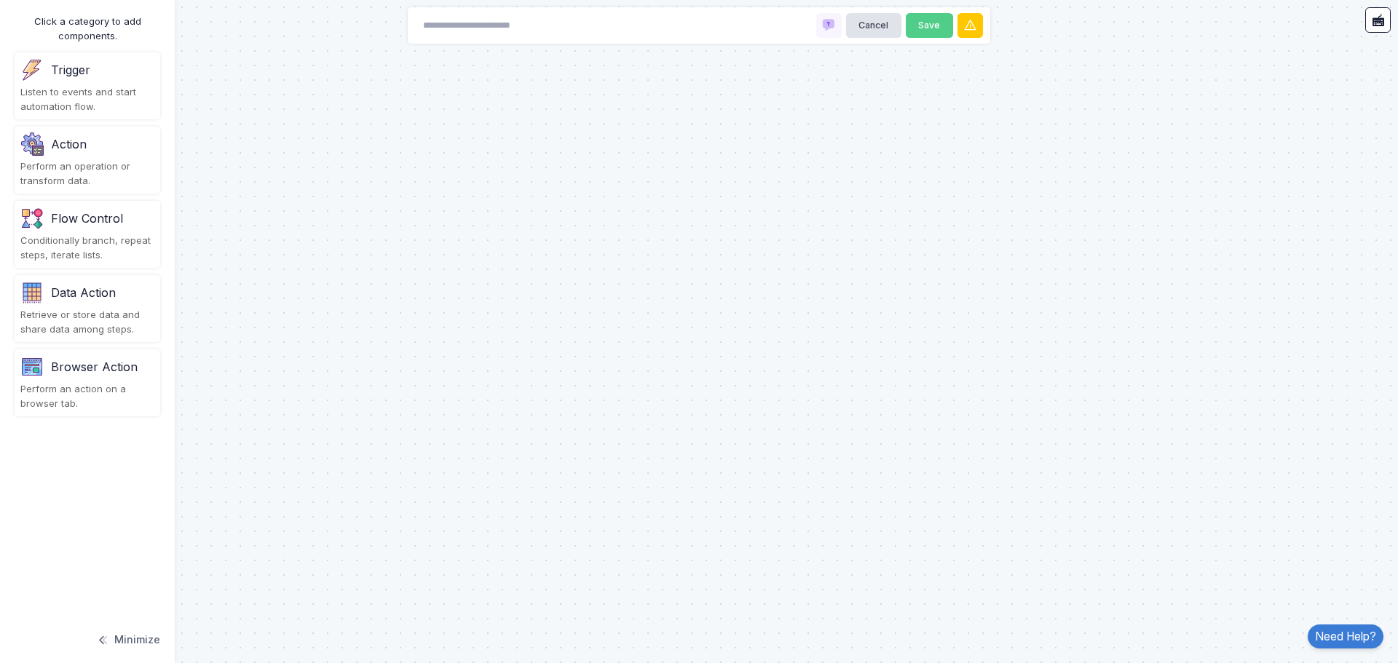
click at [109, 98] on div "Listen to events and start automation flow." at bounding box center [87, 99] width 134 height 28
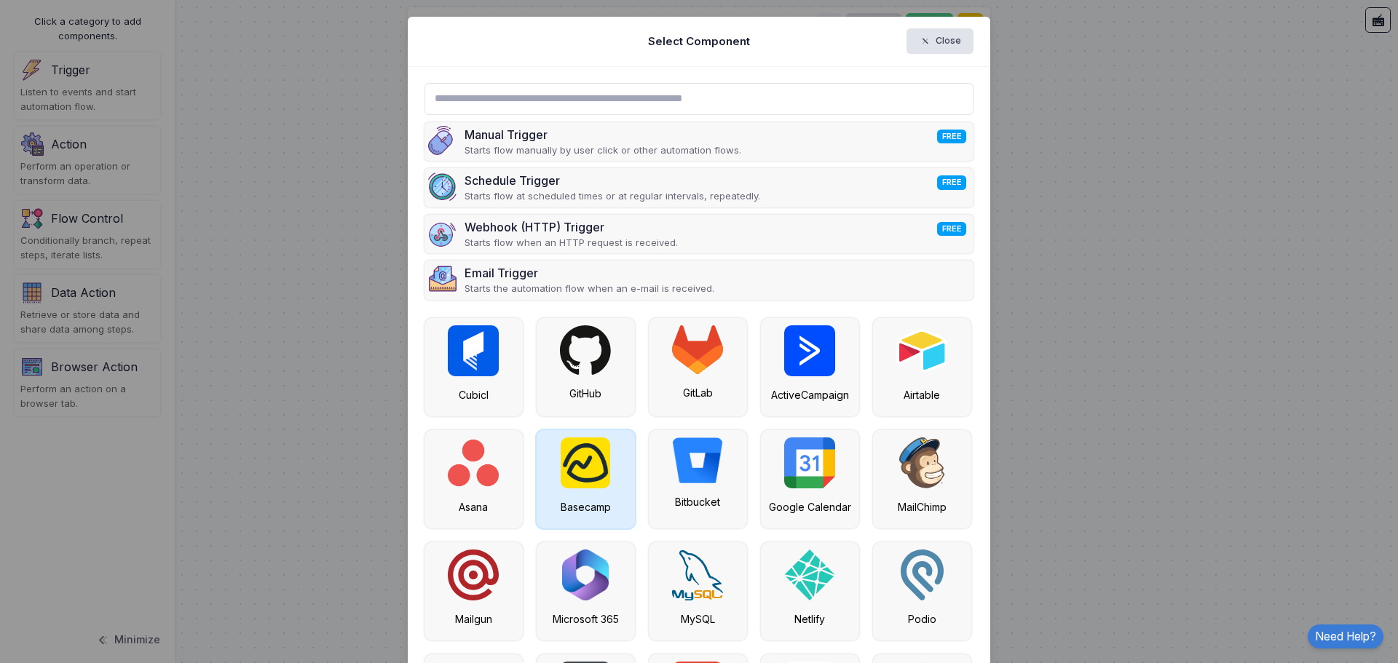
click at [576, 465] on img at bounding box center [586, 463] width 50 height 51
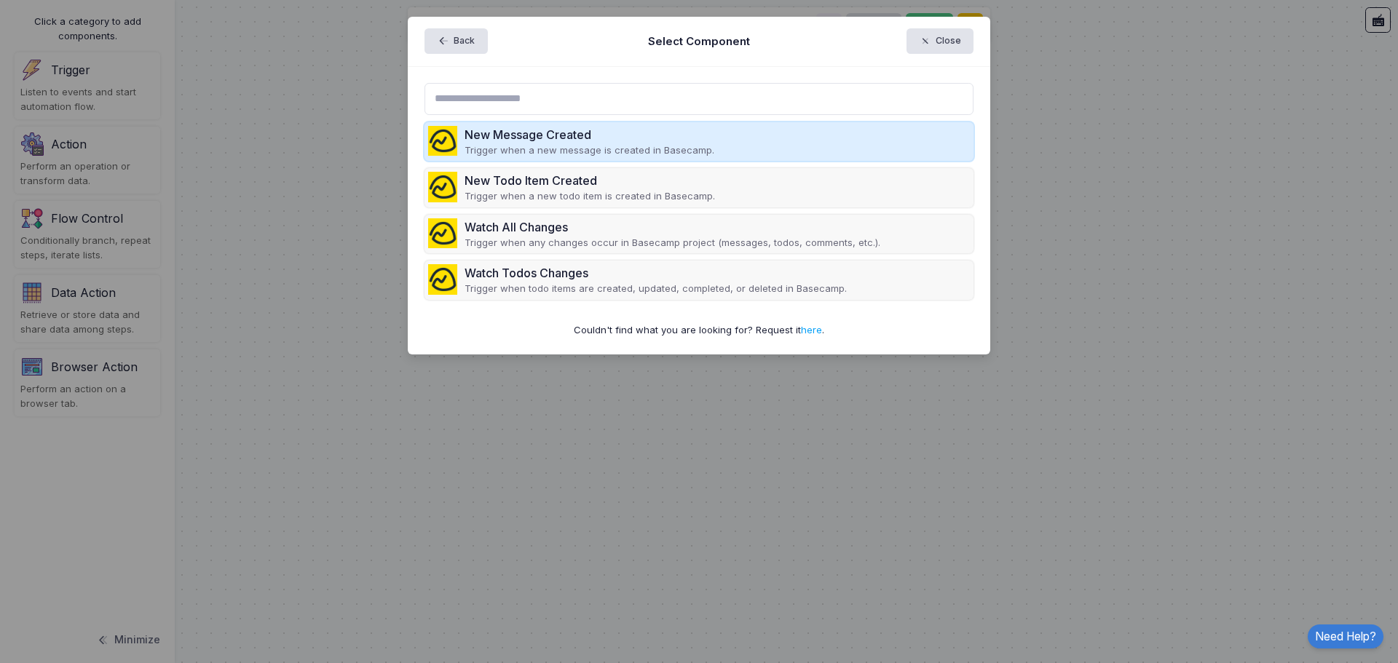
click at [674, 145] on p "Trigger when a new message is created in Basecamp." at bounding box center [590, 150] width 250 height 15
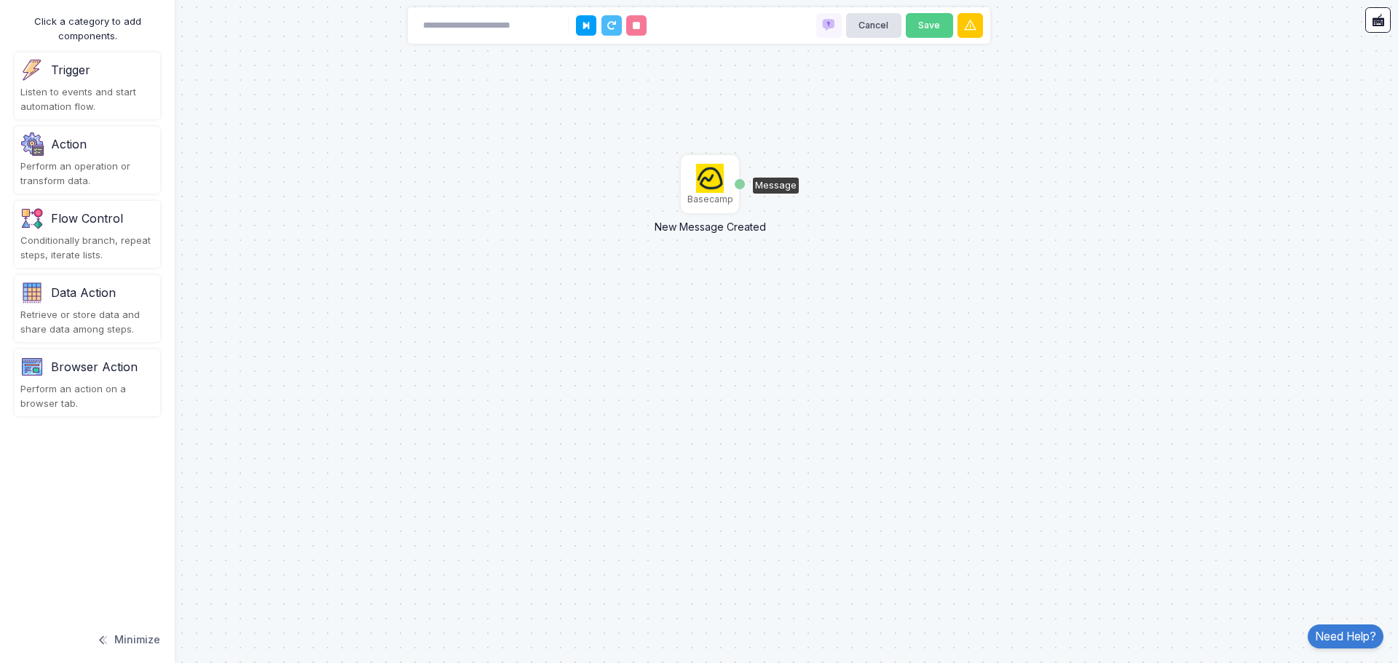
click at [710, 184] on img at bounding box center [710, 178] width 28 height 29
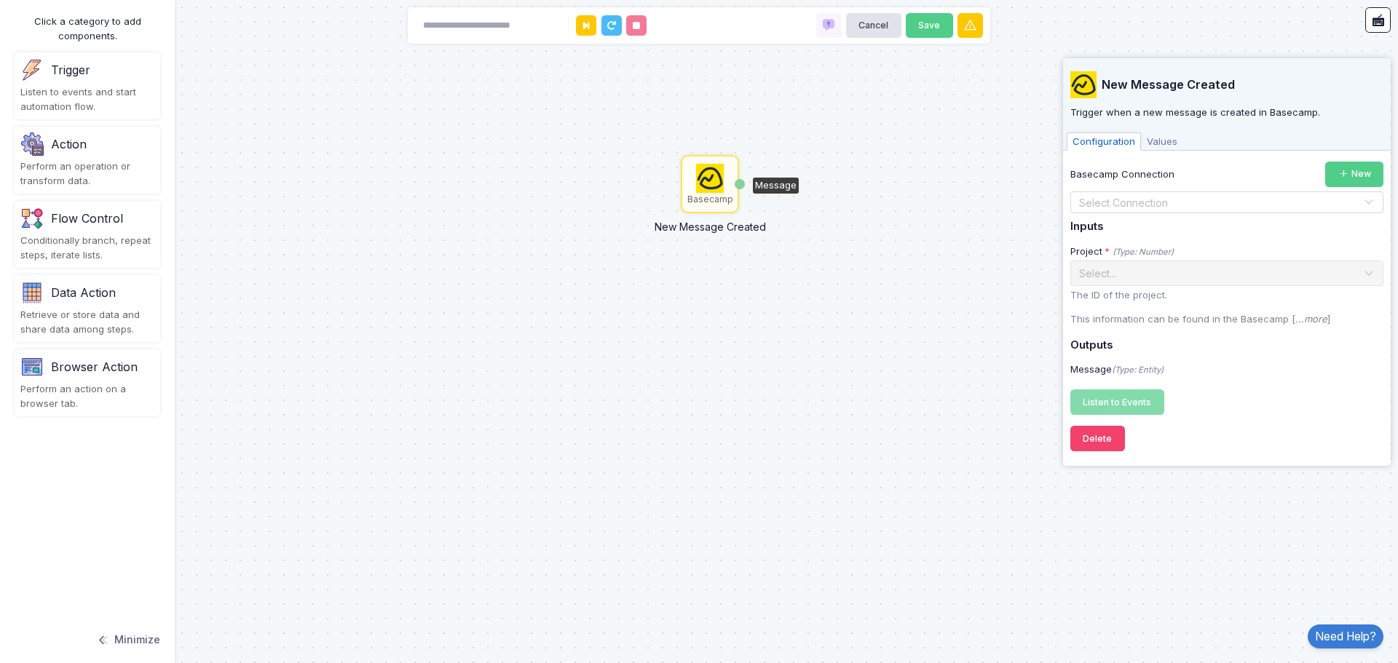
click at [1156, 205] on input "text" at bounding box center [1212, 203] width 268 height 16
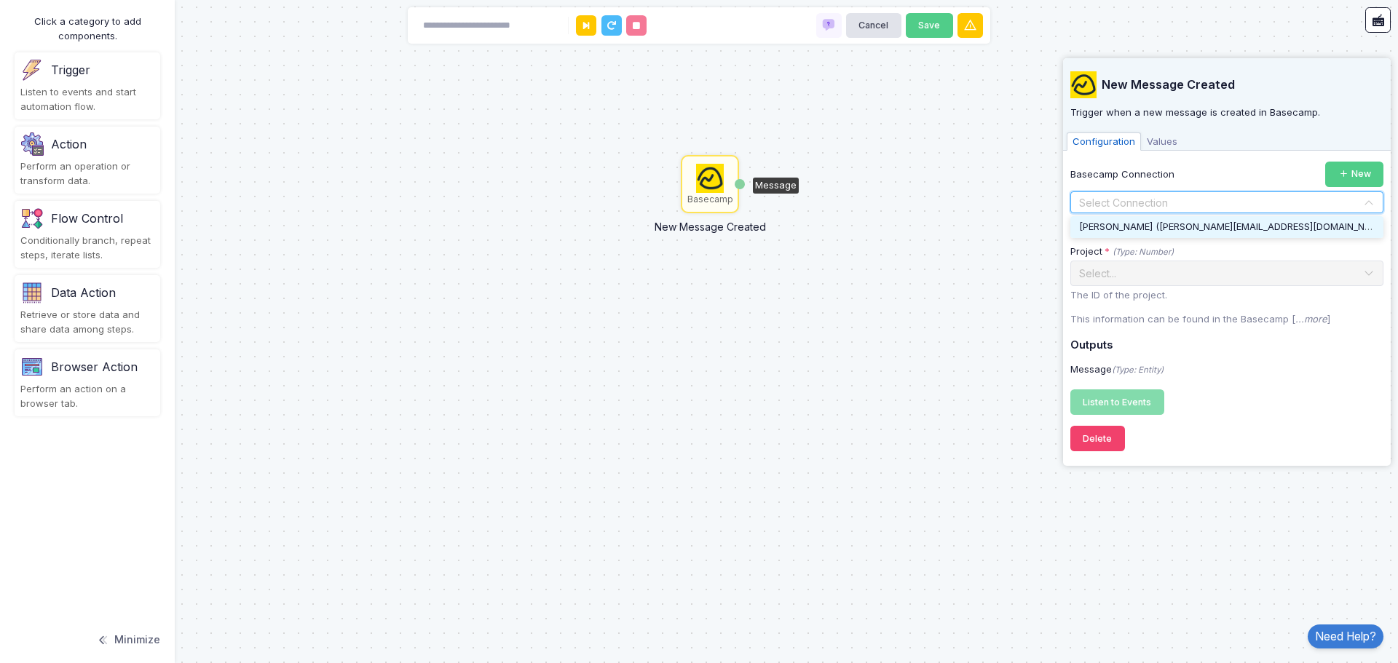
click at [1143, 228] on span "[PERSON_NAME] ([PERSON_NAME][EMAIL_ADDRESS][DOMAIN_NAME])" at bounding box center [1234, 227] width 311 height 12
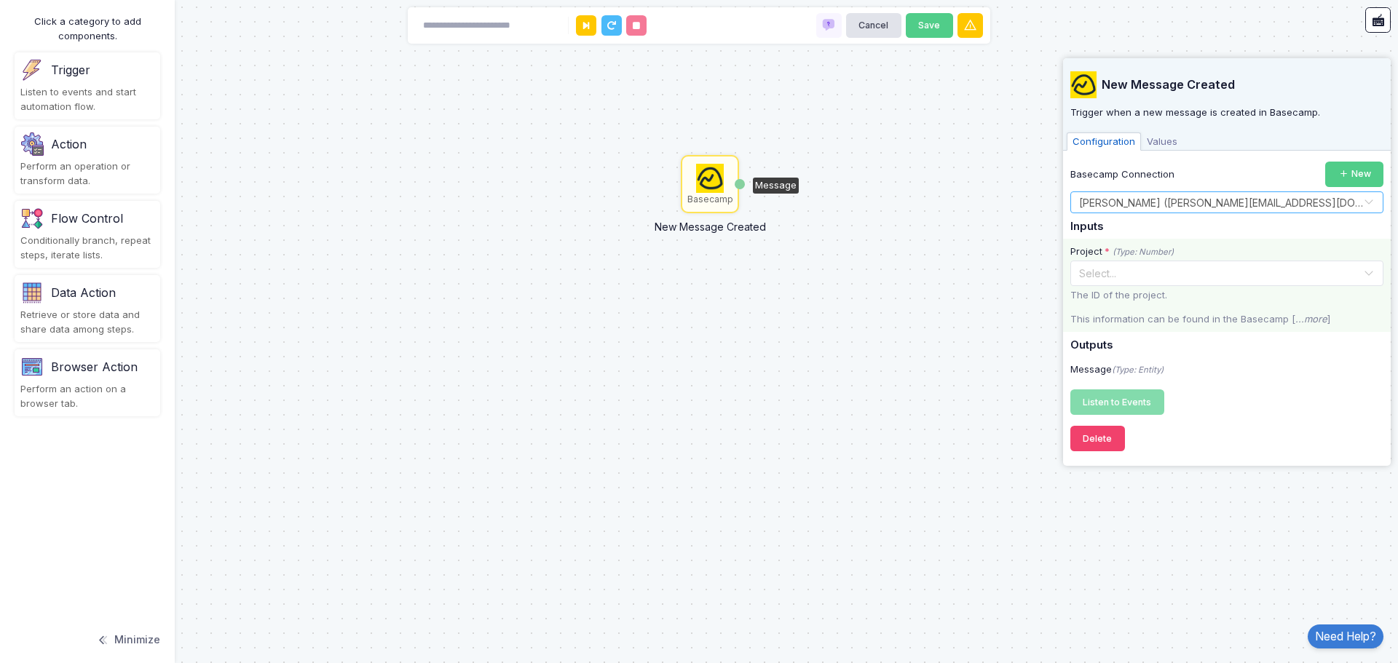
click at [1159, 272] on input "text" at bounding box center [1212, 272] width 268 height 16
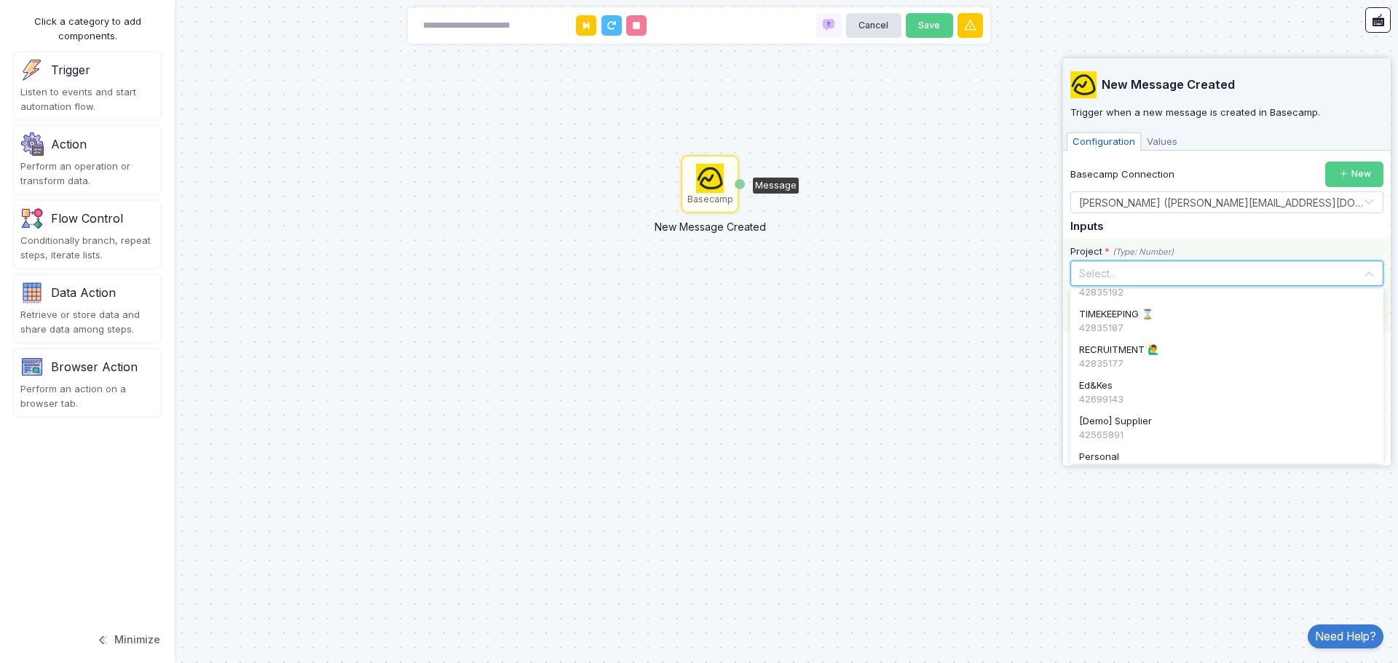
scroll to position [360, 0]
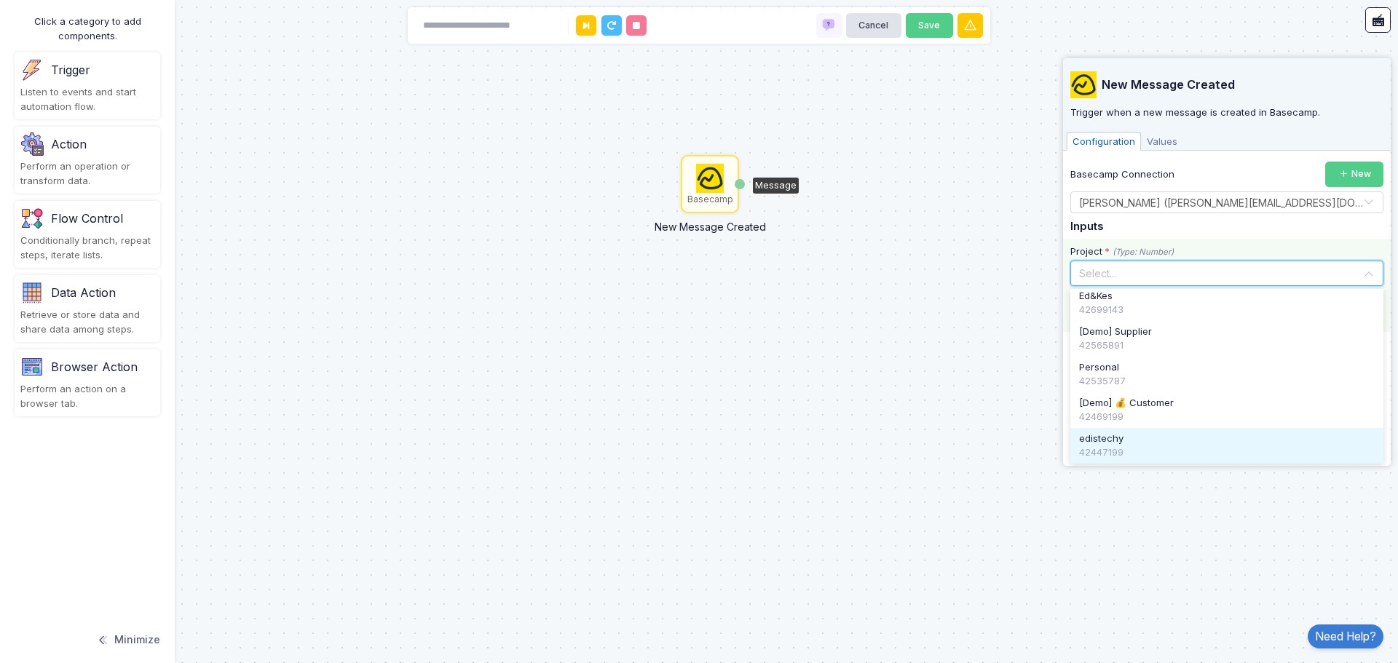
click at [1126, 435] on div "edistechy" at bounding box center [1227, 439] width 296 height 15
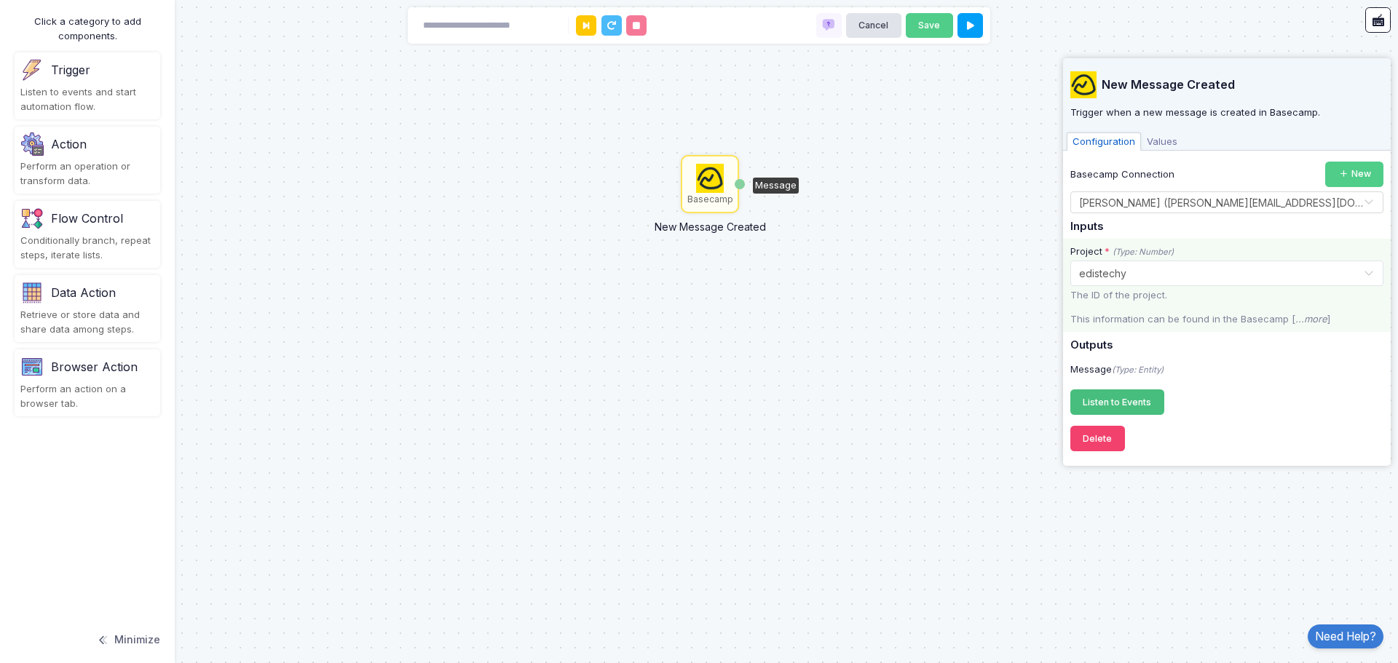
click at [1123, 409] on button "Listen to Events Registering..." at bounding box center [1117, 402] width 94 height 25
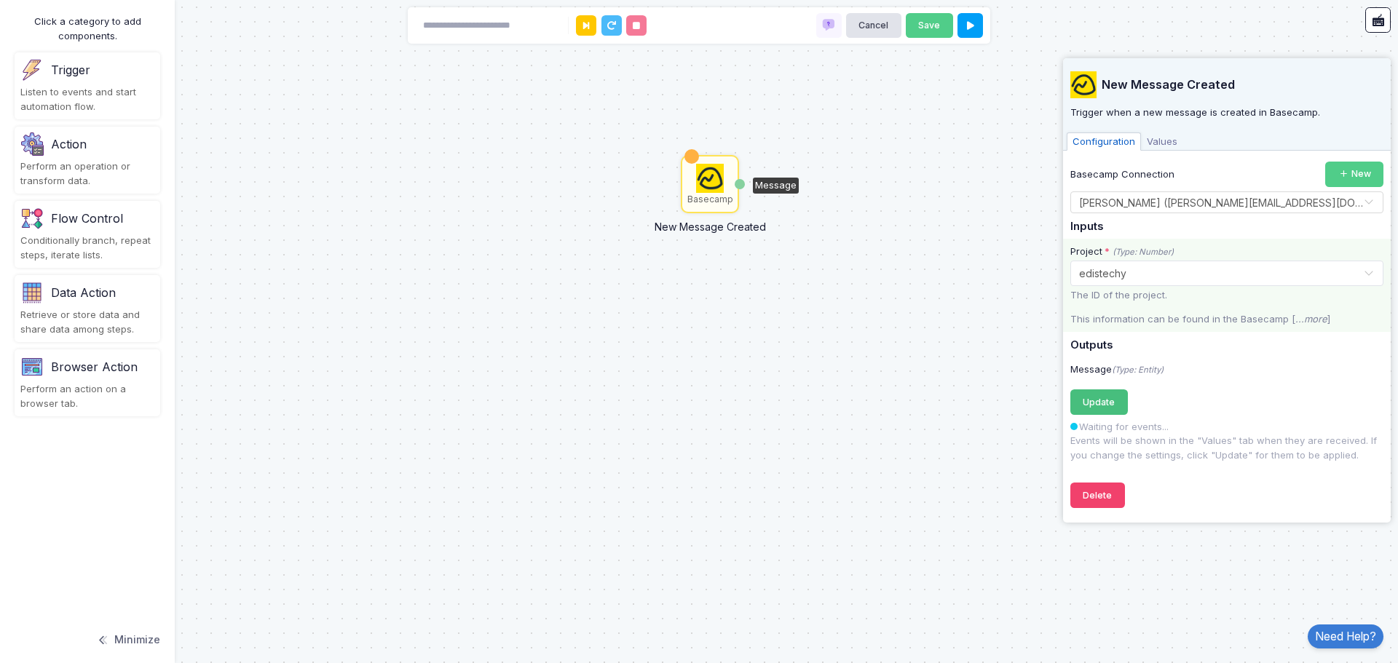
click at [1091, 400] on span "Update" at bounding box center [1099, 402] width 32 height 11
click at [757, 366] on div "Basecamp New Message Created Message" at bounding box center [699, 331] width 1398 height 663
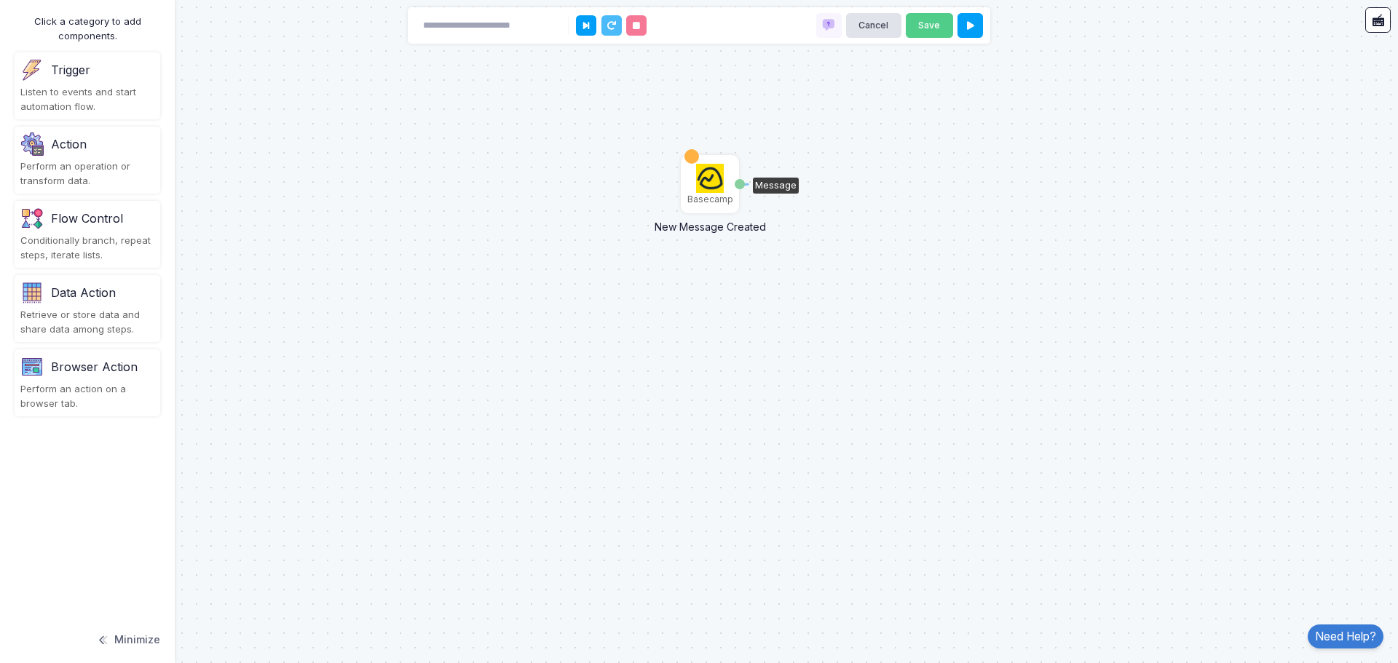
click at [741, 186] on div "Message" at bounding box center [740, 184] width 10 height 10
drag, startPoint x: 741, startPoint y: 186, endPoint x: 732, endPoint y: 343, distance: 156.8
click at [63, 154] on div "Action" at bounding box center [87, 144] width 134 height 23
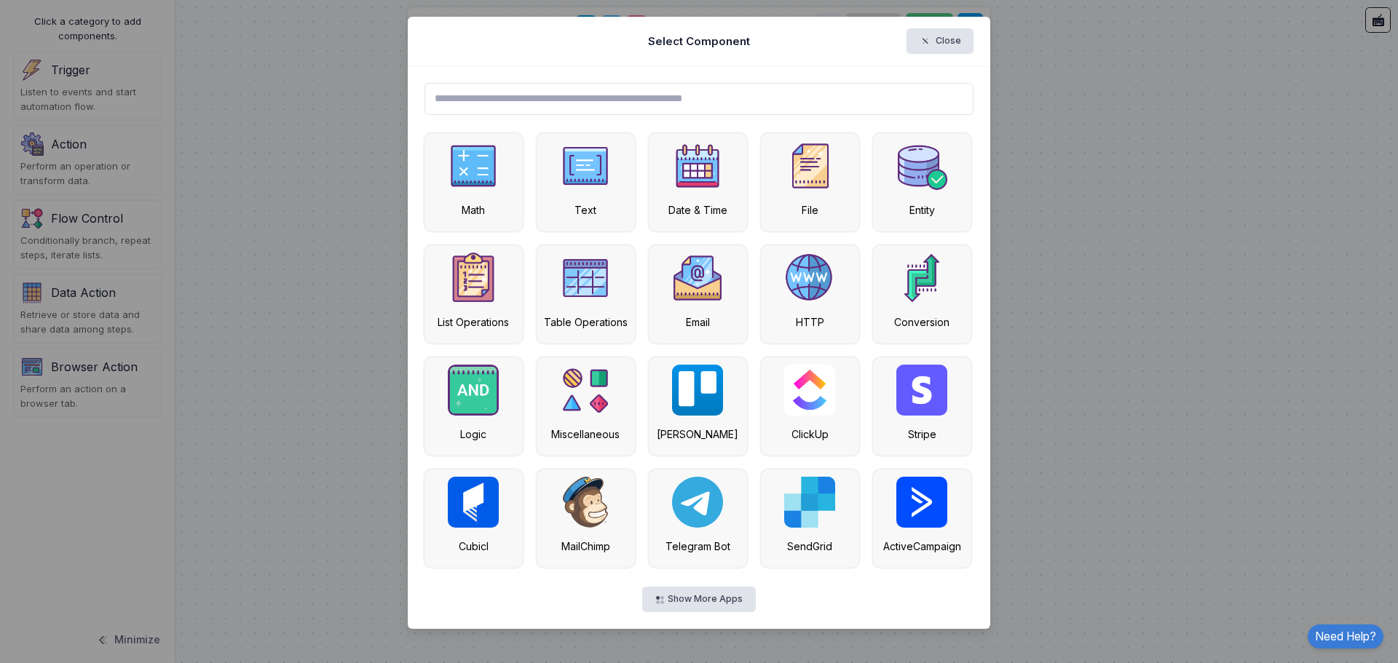
click at [597, 107] on input "text" at bounding box center [699, 99] width 550 height 32
type input "********"
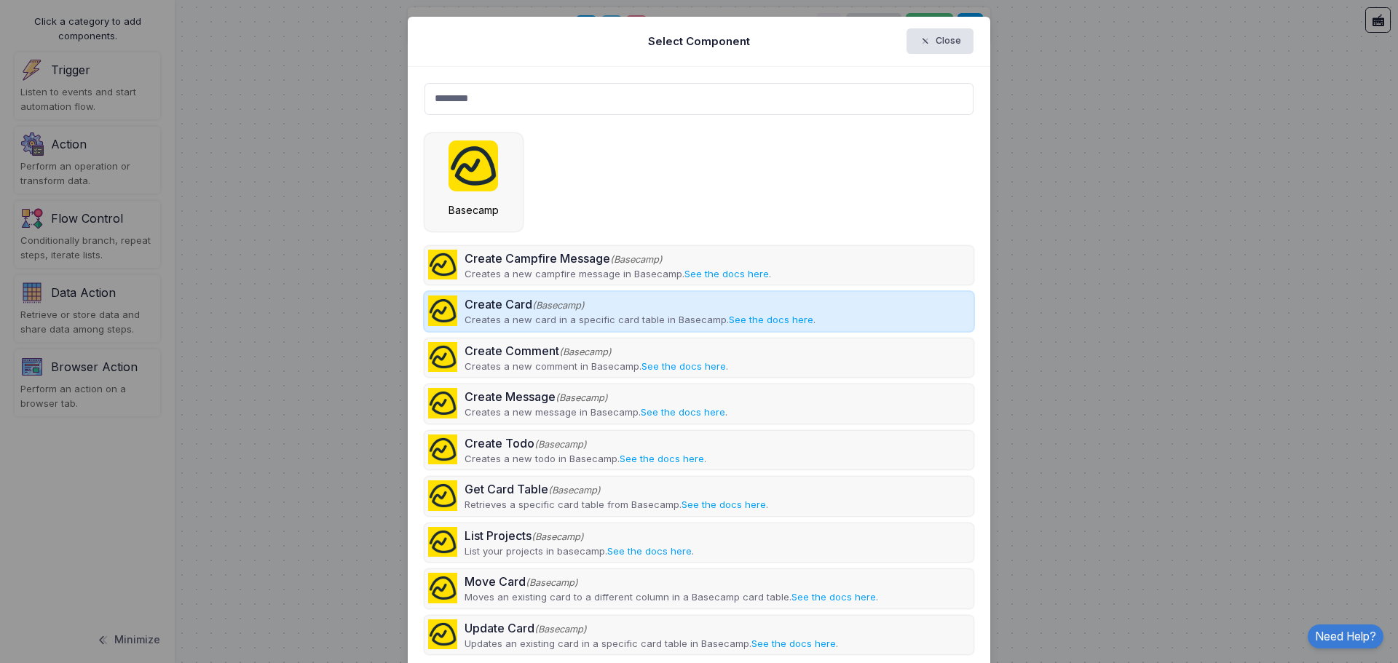
click at [663, 317] on p "Creates a new card in a specific card table in Basecamp. See the docs here ." at bounding box center [640, 320] width 351 height 15
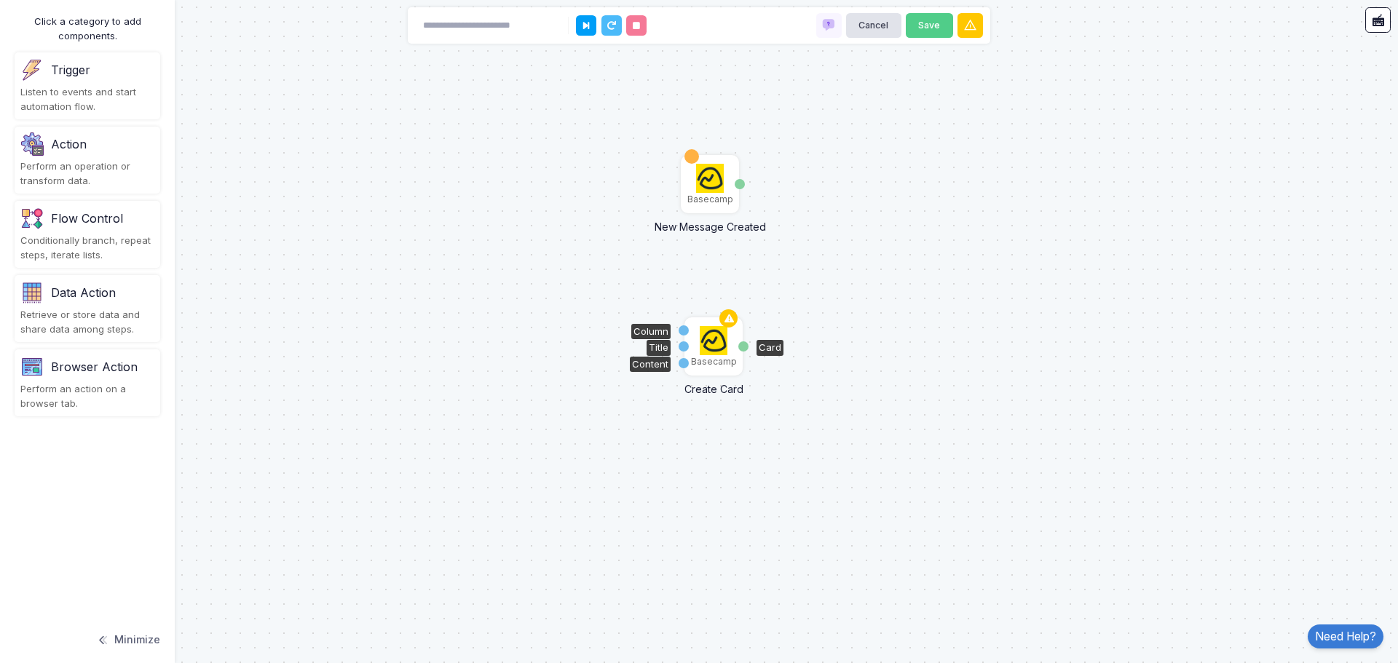
click at [714, 347] on img at bounding box center [714, 340] width 28 height 29
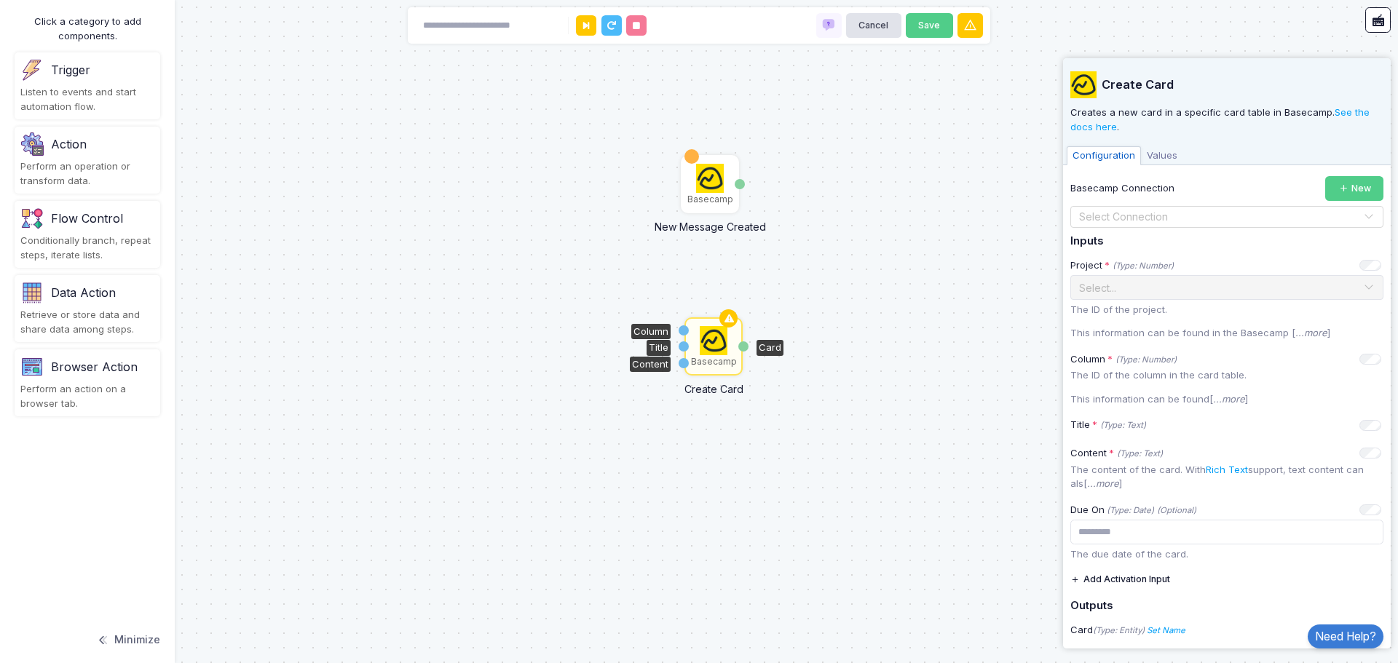
click at [679, 173] on div "Basecamp New Message Created Message Basecamp Create Card Column Title Content …" at bounding box center [699, 331] width 1398 height 663
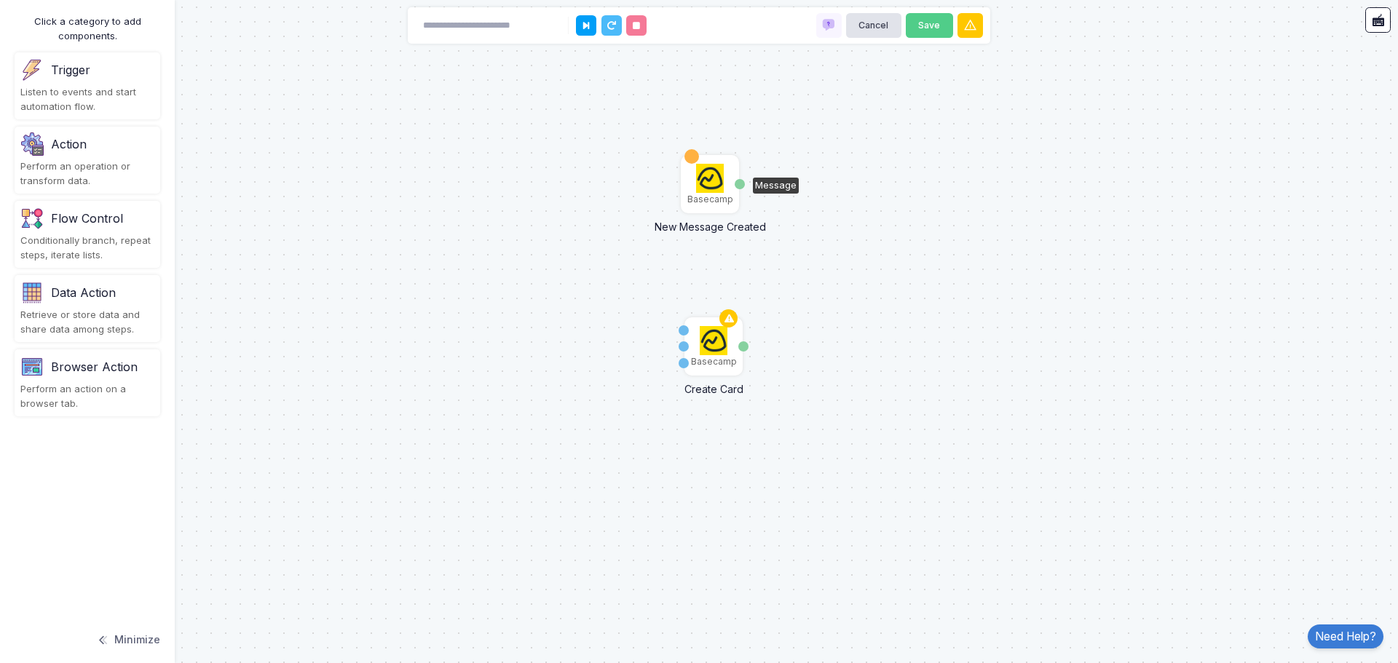
click at [716, 182] on img at bounding box center [710, 178] width 28 height 29
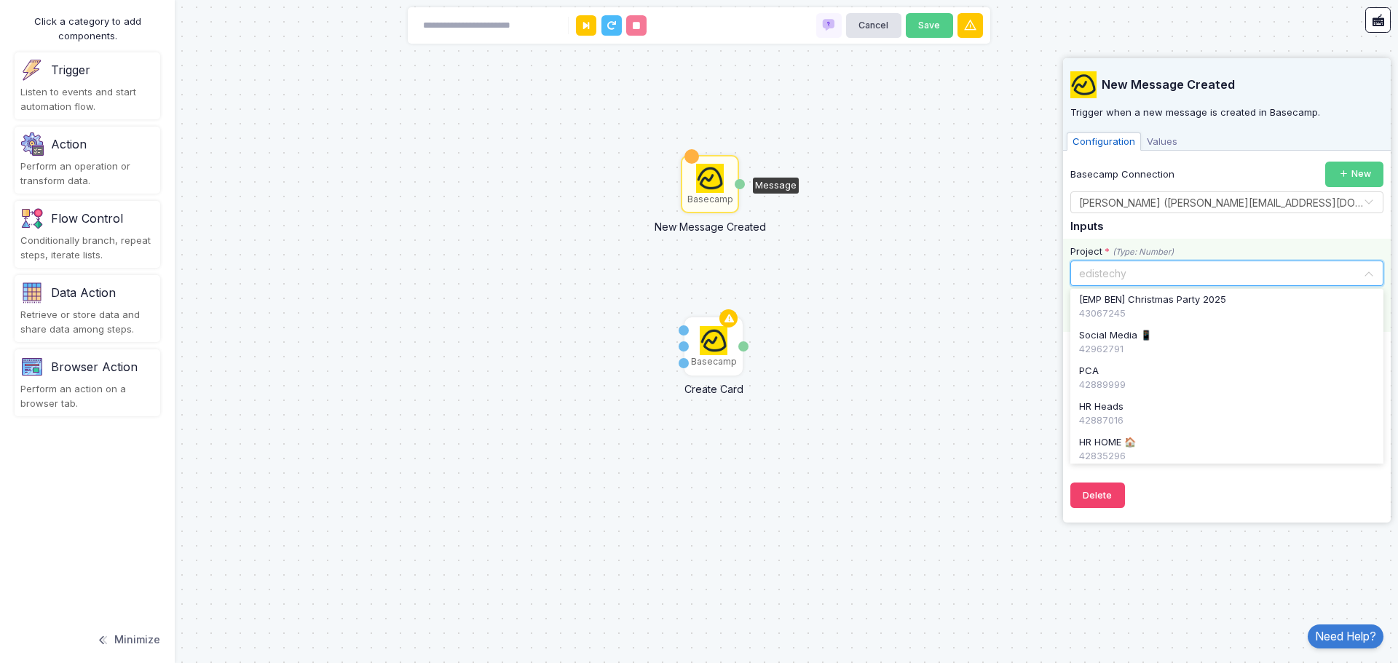
click at [1129, 273] on input "text" at bounding box center [1212, 272] width 268 height 16
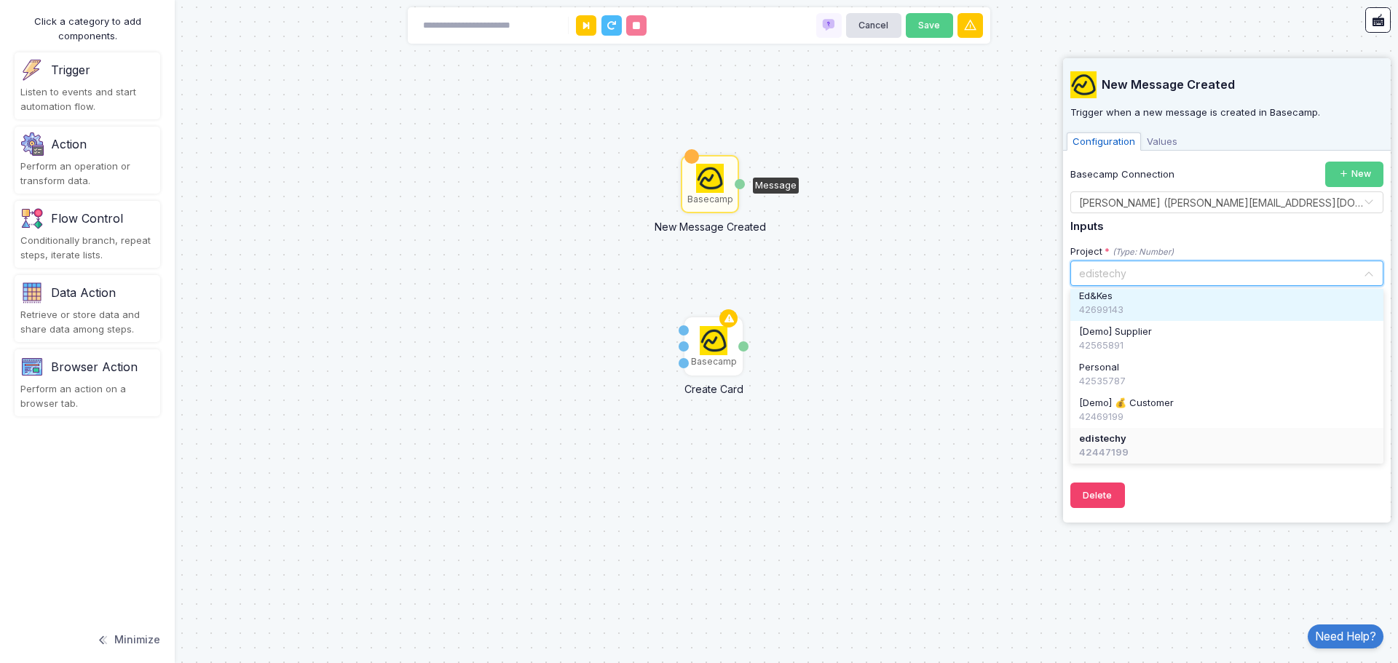
click at [963, 312] on div "Basecamp New Message Created Message Basecamp Create Card Column Title Content …" at bounding box center [699, 331] width 1398 height 663
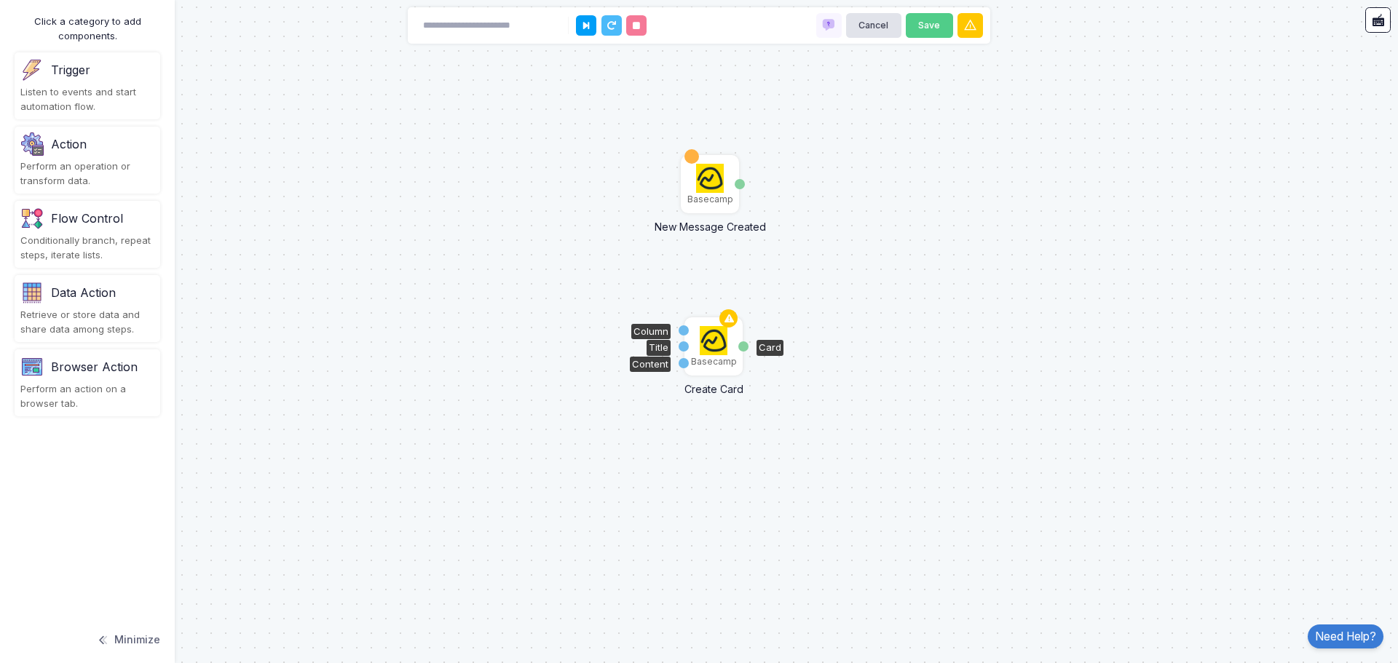
click at [716, 344] on img at bounding box center [714, 340] width 28 height 29
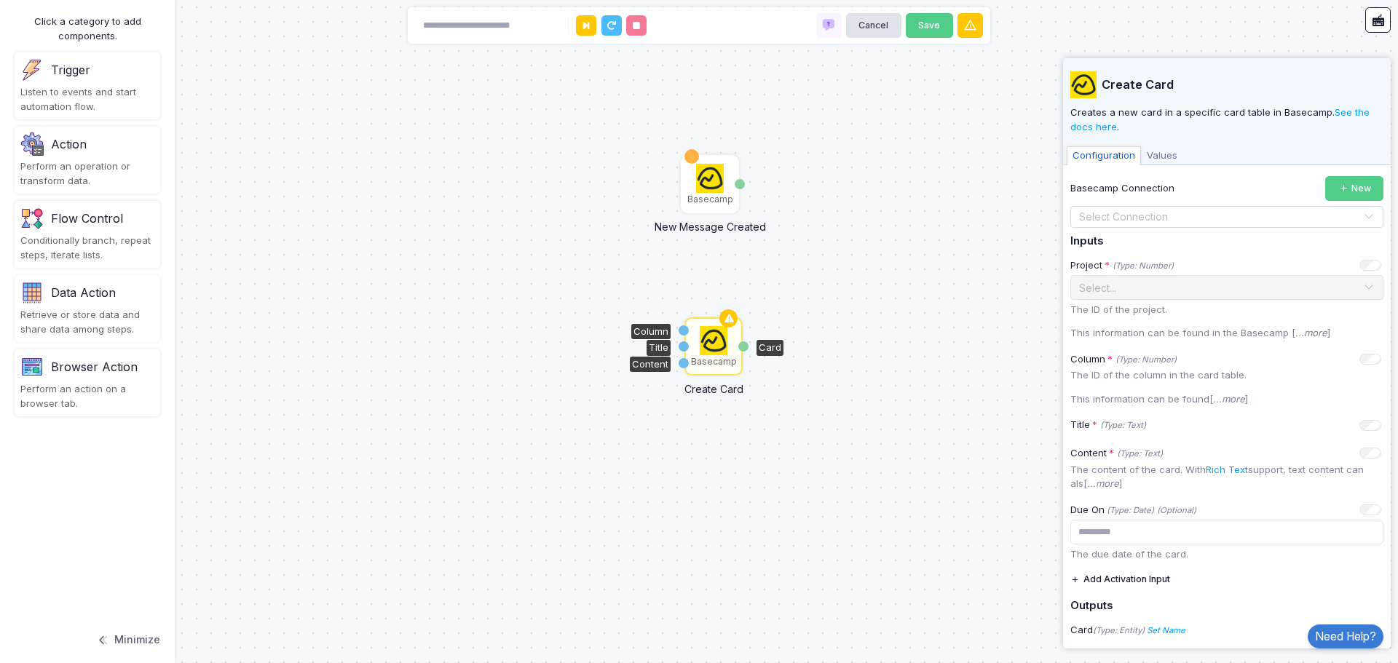
click at [1209, 216] on input "text" at bounding box center [1212, 218] width 268 height 16
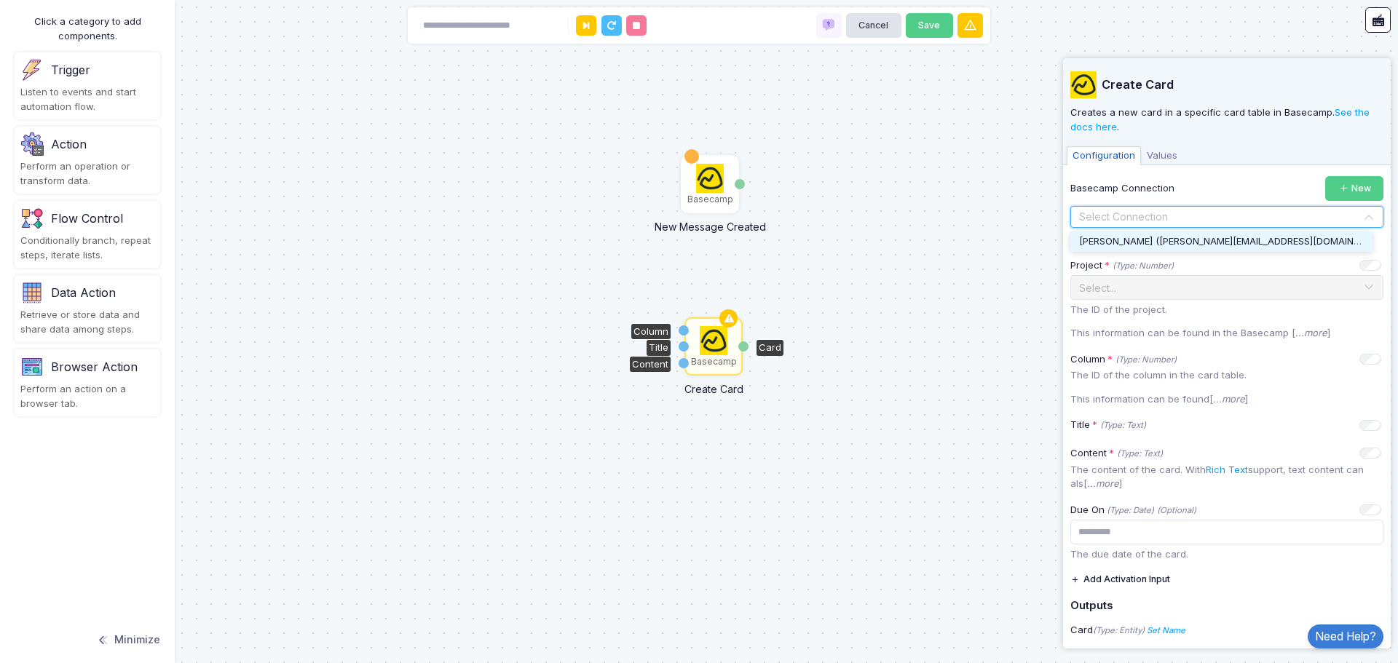
click at [1151, 245] on span "[PERSON_NAME] ([PERSON_NAME][EMAIL_ADDRESS][DOMAIN_NAME])" at bounding box center [1234, 241] width 311 height 12
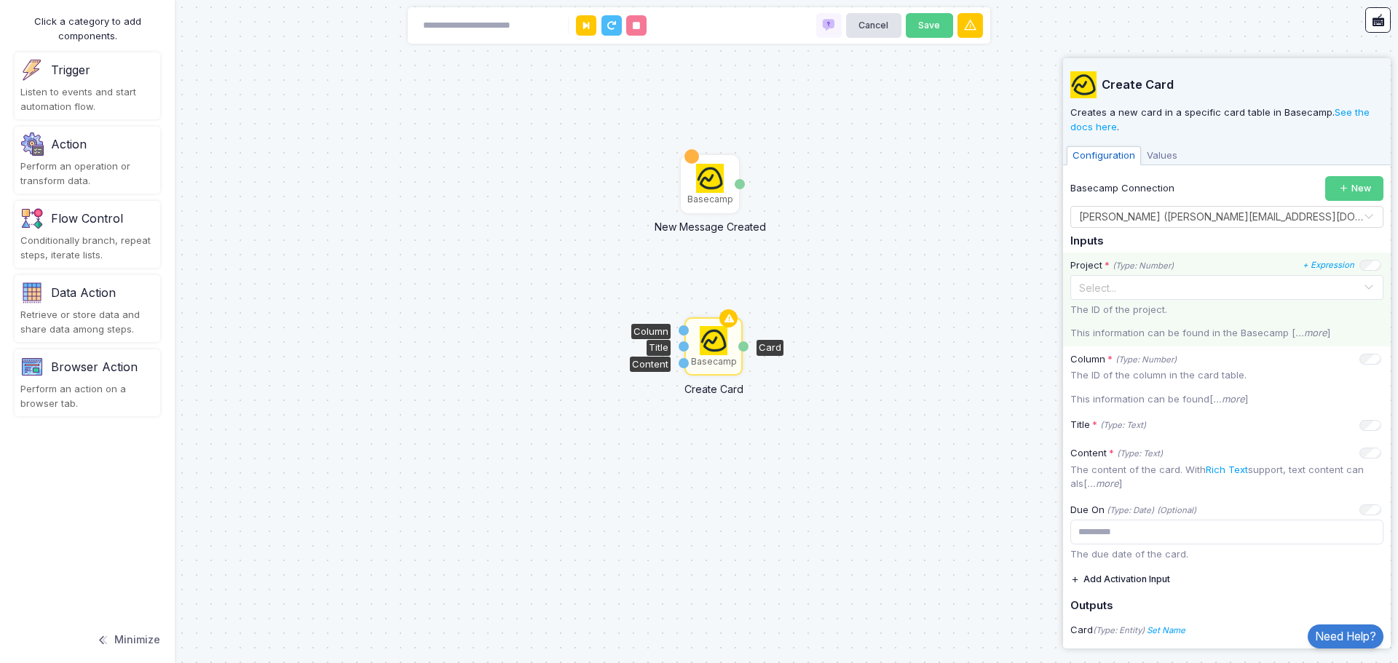
click at [1172, 282] on input "text" at bounding box center [1212, 287] width 268 height 16
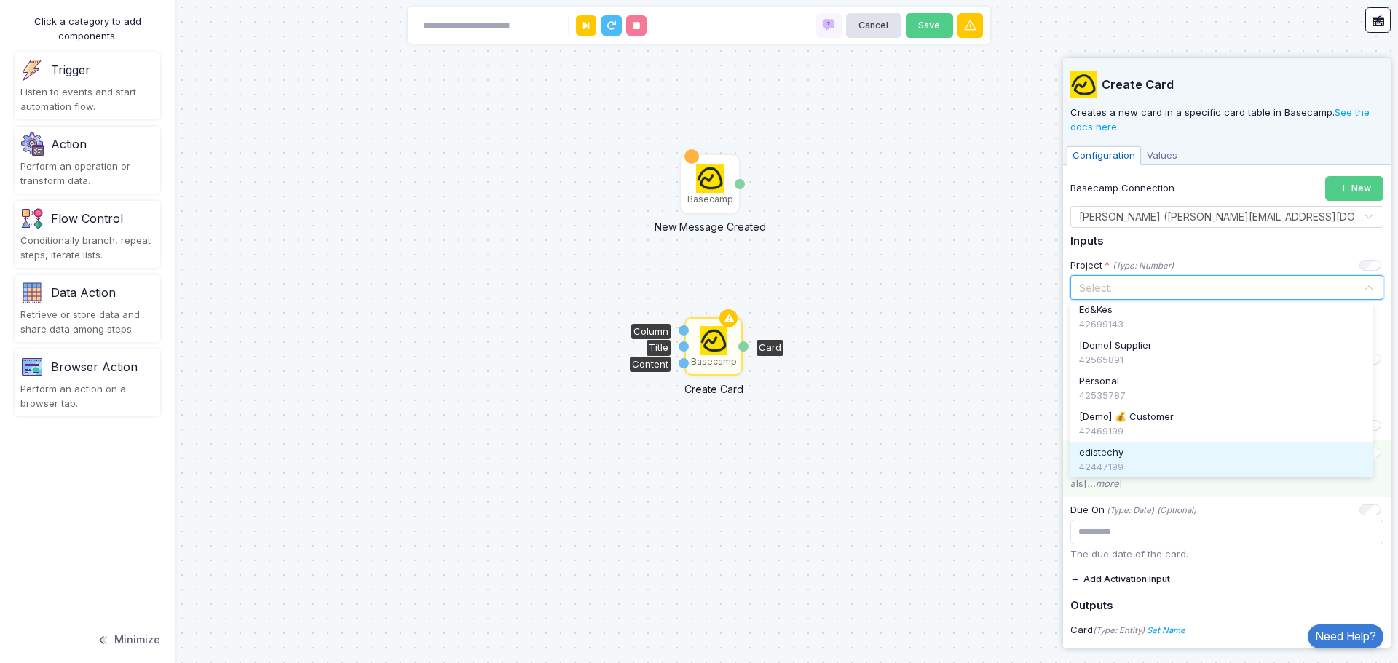
click at [1180, 496] on div "Content * (Type: Text) + Expression The content of the card. With Rich Text sup…" at bounding box center [1227, 469] width 328 height 57
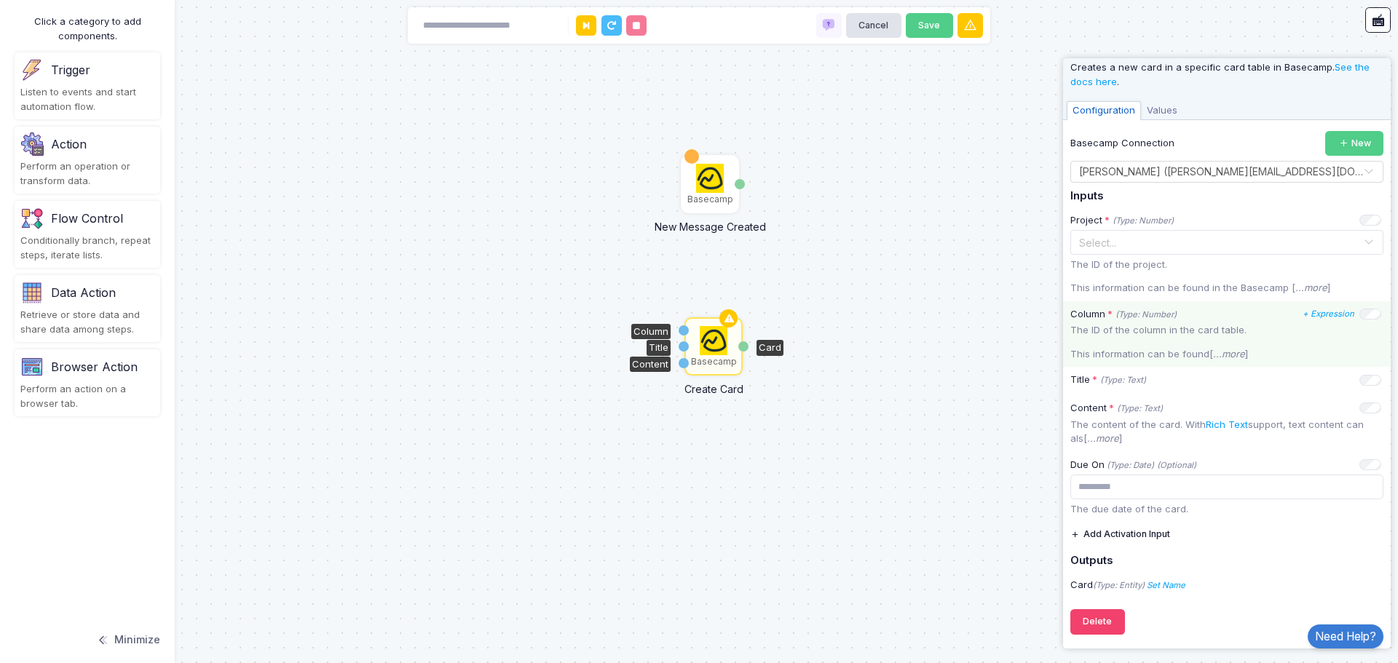
scroll to position [46, 0]
